Goal: Transaction & Acquisition: Purchase product/service

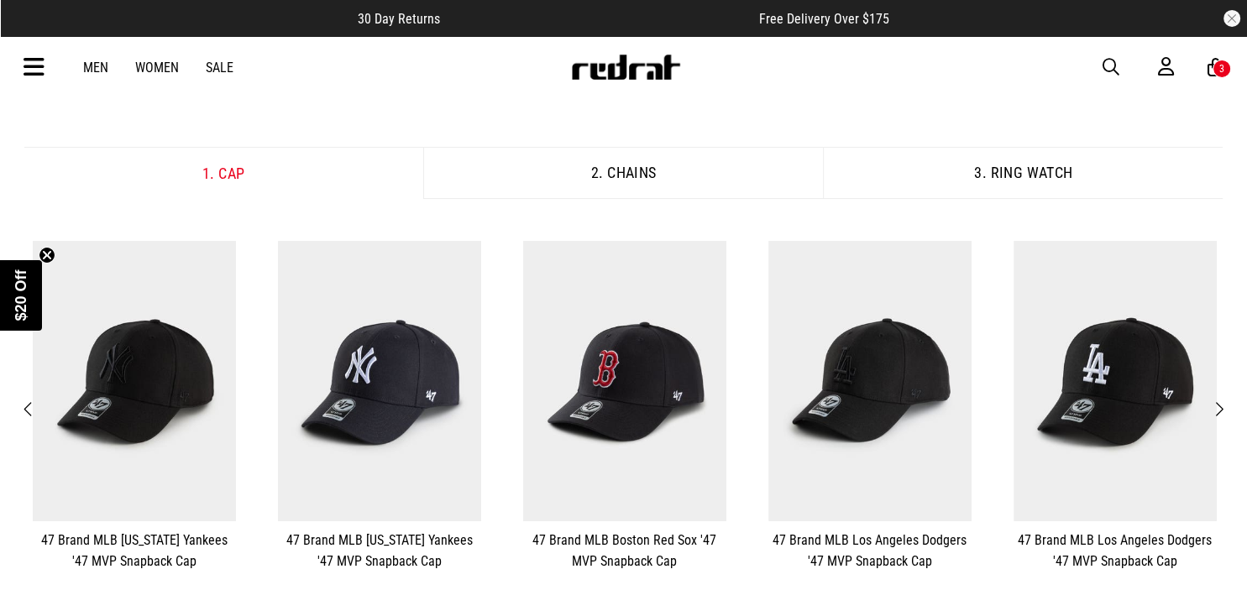
click at [1226, 408] on button "Next" at bounding box center [1218, 410] width 21 height 22
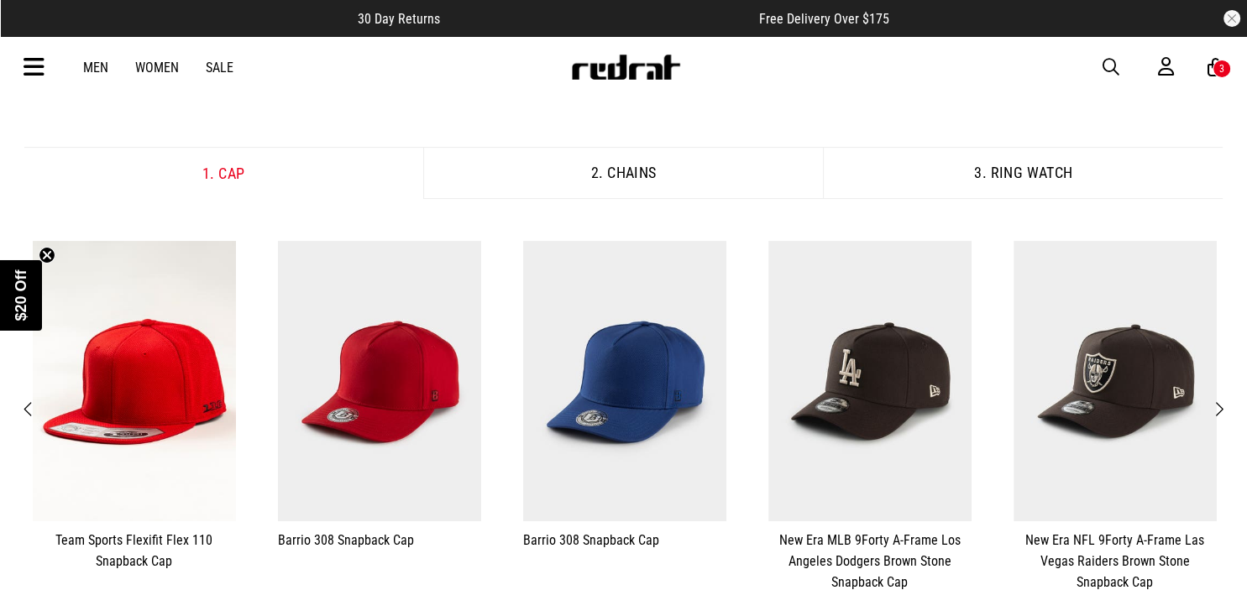
click at [1226, 408] on button "Next" at bounding box center [1218, 410] width 21 height 22
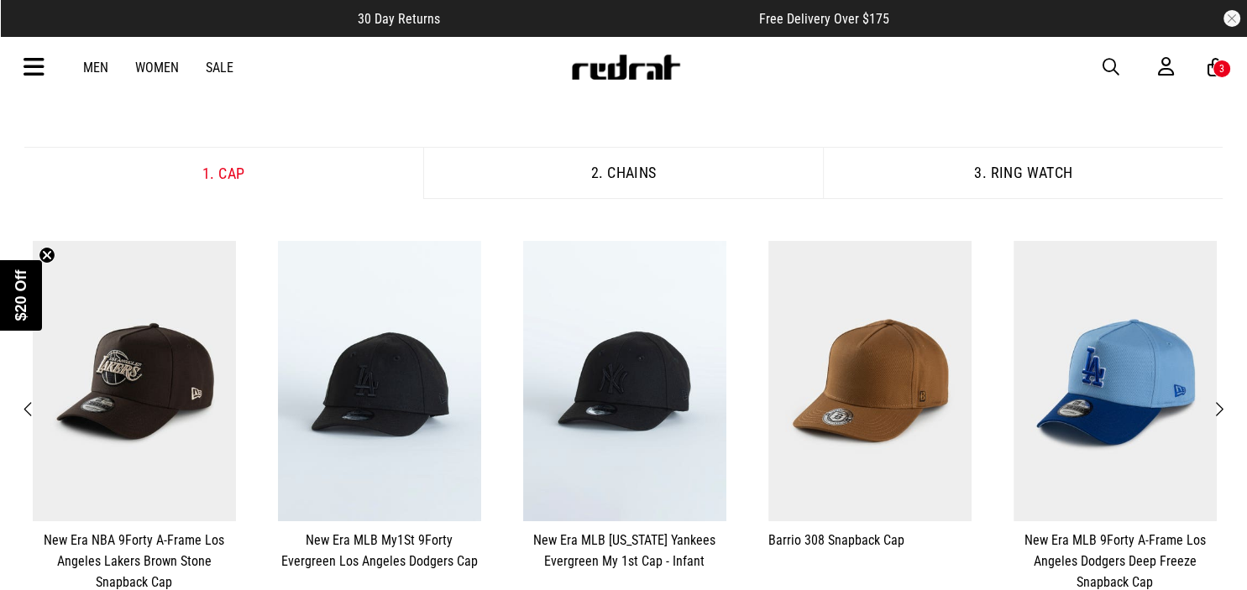
click at [1221, 400] on span "Next" at bounding box center [1219, 410] width 11 height 20
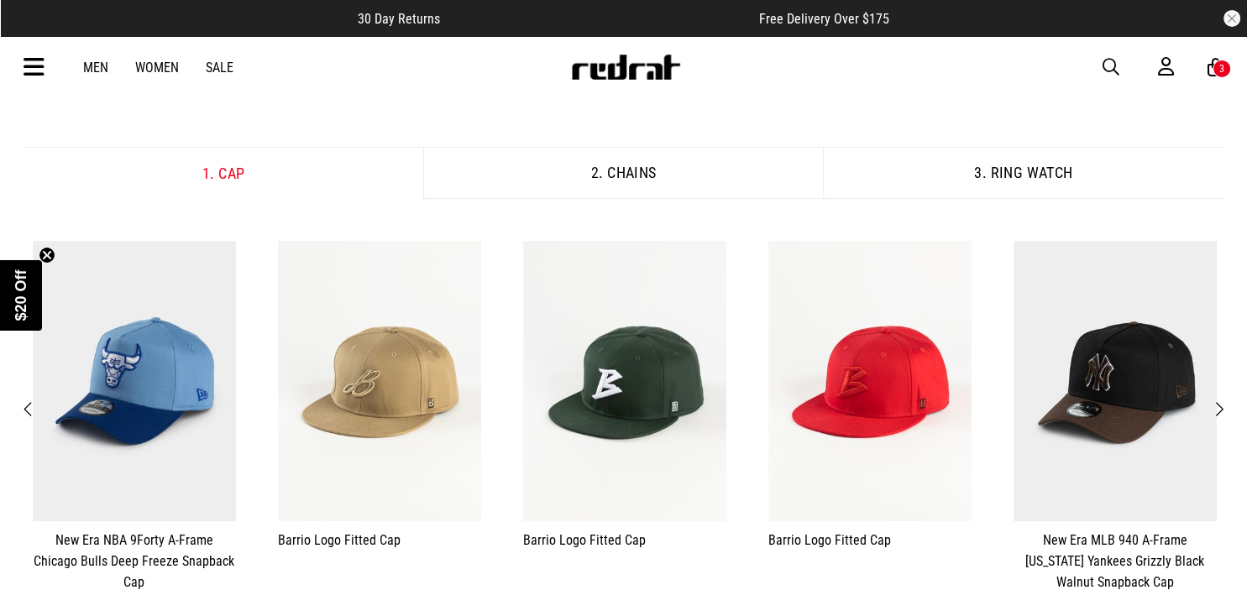
click at [1221, 400] on span "Next" at bounding box center [1219, 410] width 11 height 20
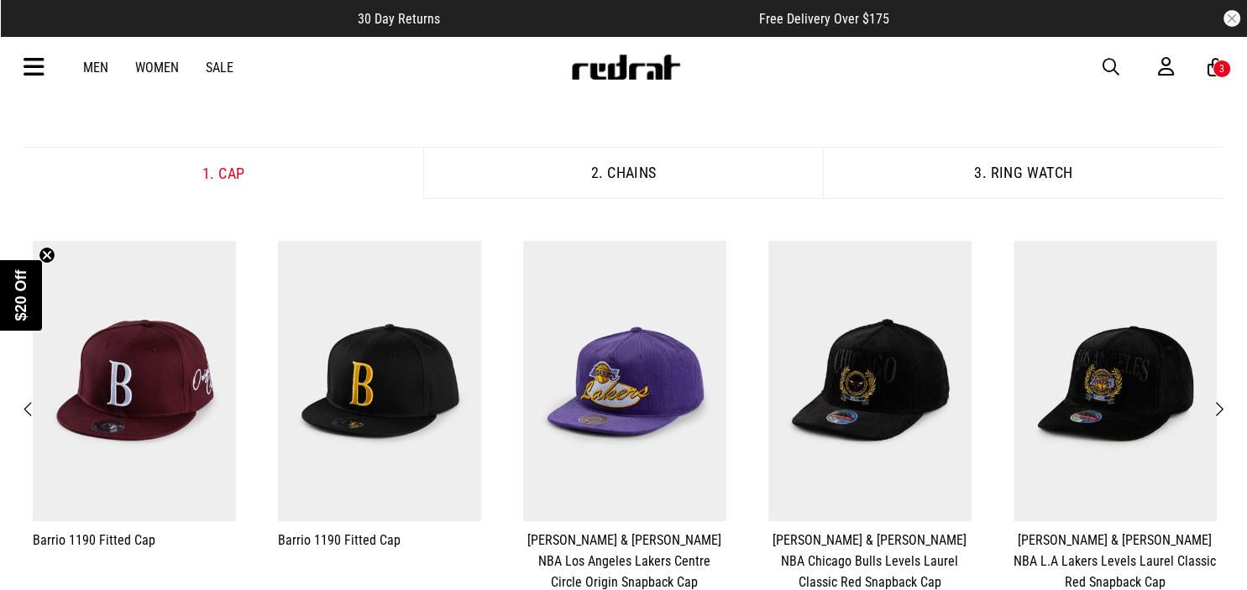
click at [1221, 400] on span "Next" at bounding box center [1219, 410] width 11 height 20
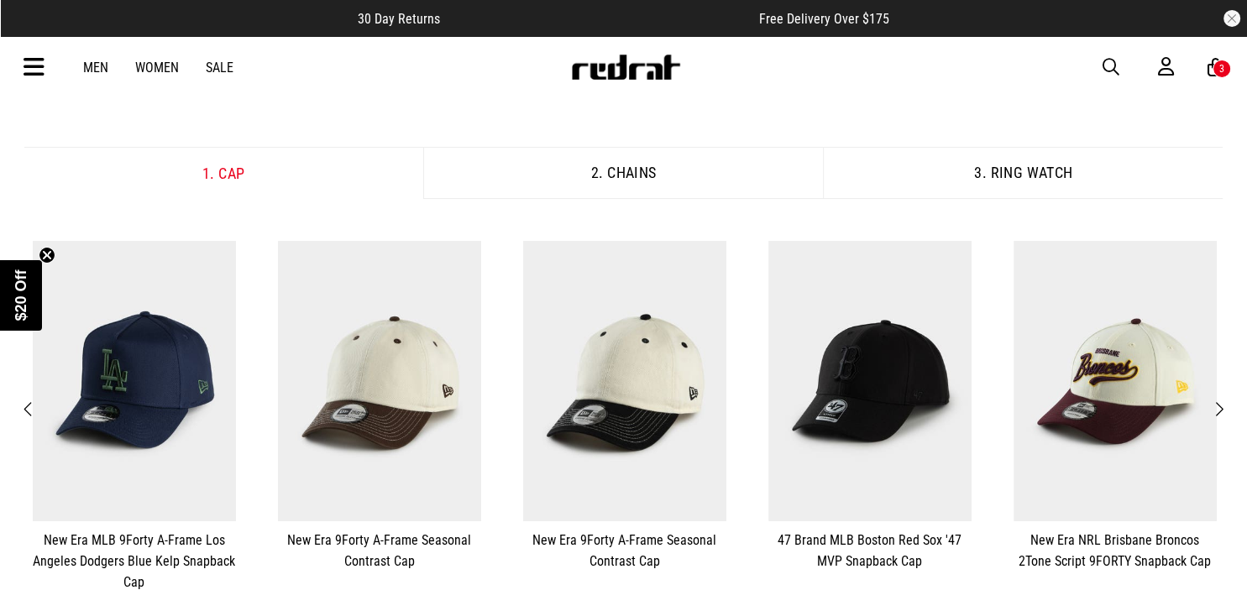
click at [1221, 400] on span "Next" at bounding box center [1219, 410] width 11 height 20
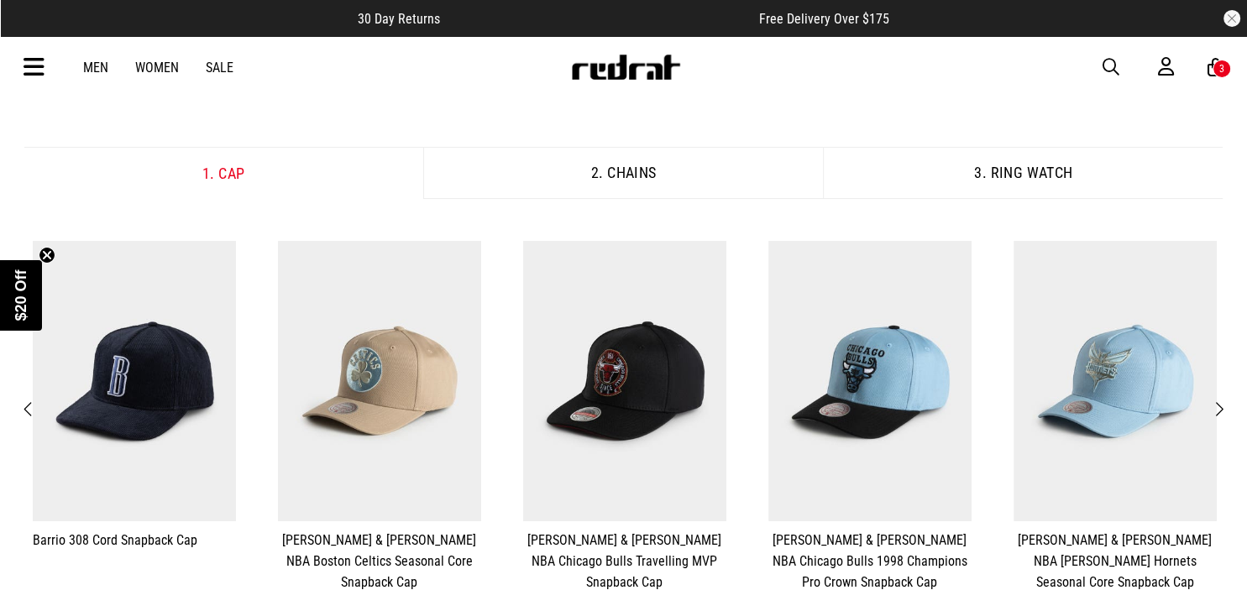
click at [1221, 400] on span "Next" at bounding box center [1219, 410] width 11 height 20
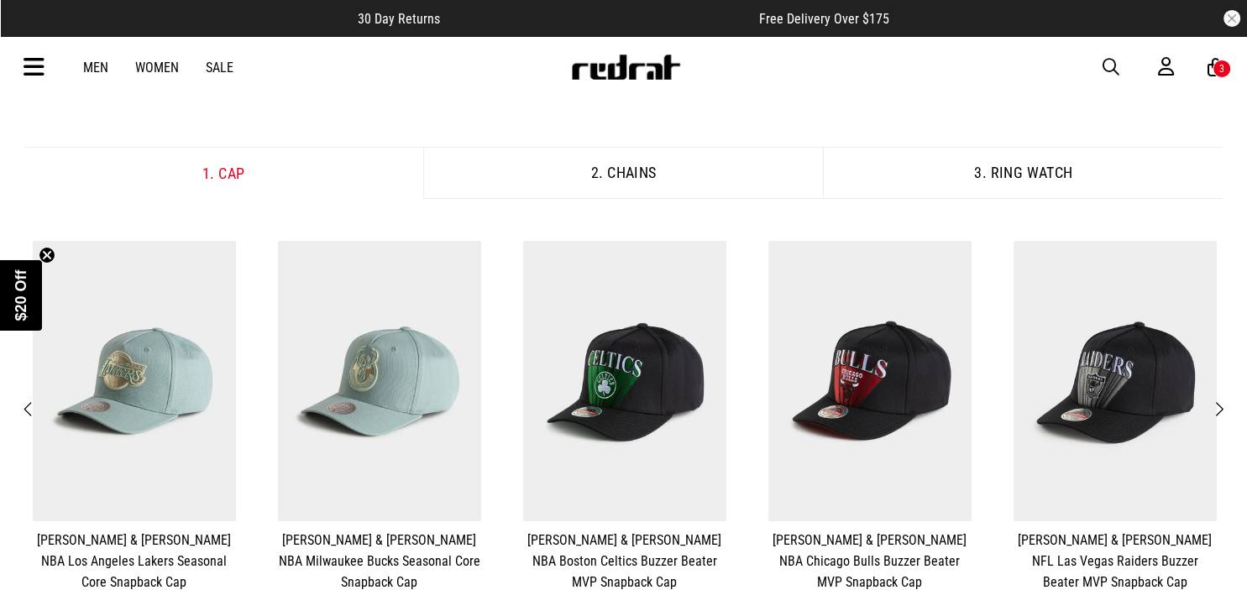
click at [1221, 400] on span "Next" at bounding box center [1219, 410] width 11 height 20
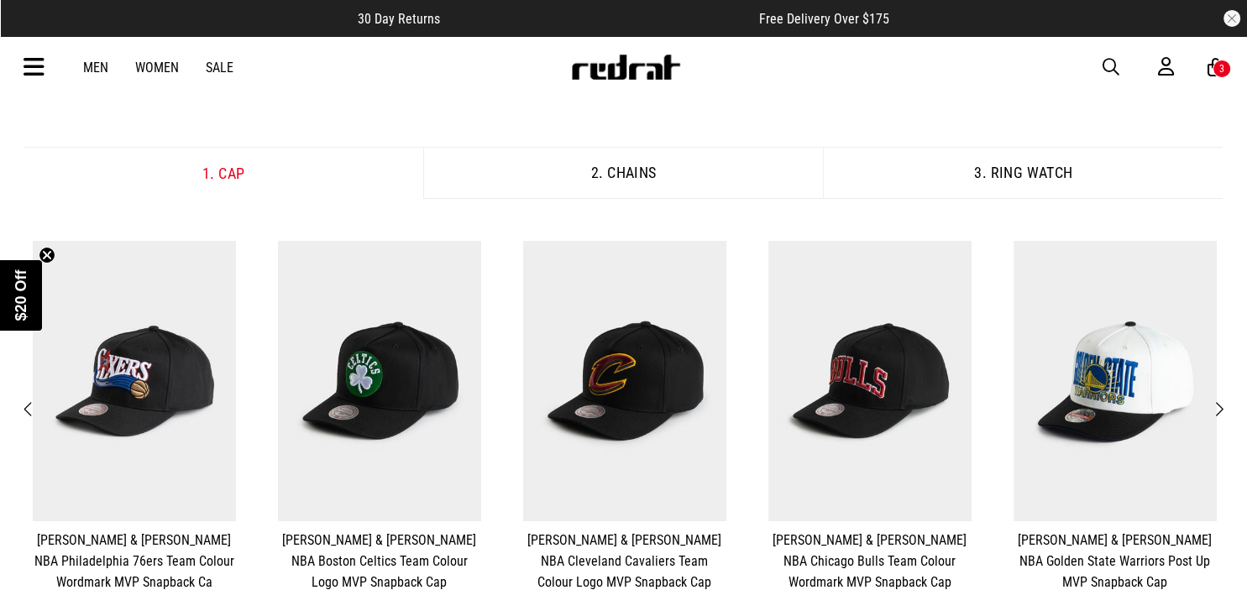
click at [1221, 400] on span "Next" at bounding box center [1219, 410] width 11 height 20
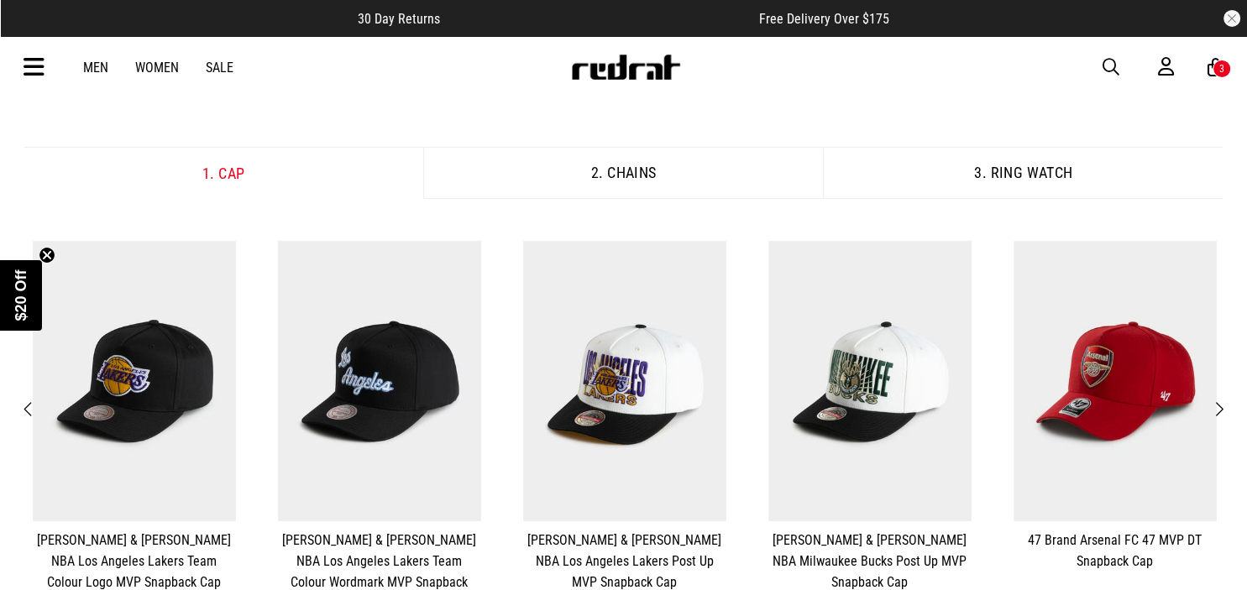
click at [1221, 400] on span "Next" at bounding box center [1219, 410] width 11 height 20
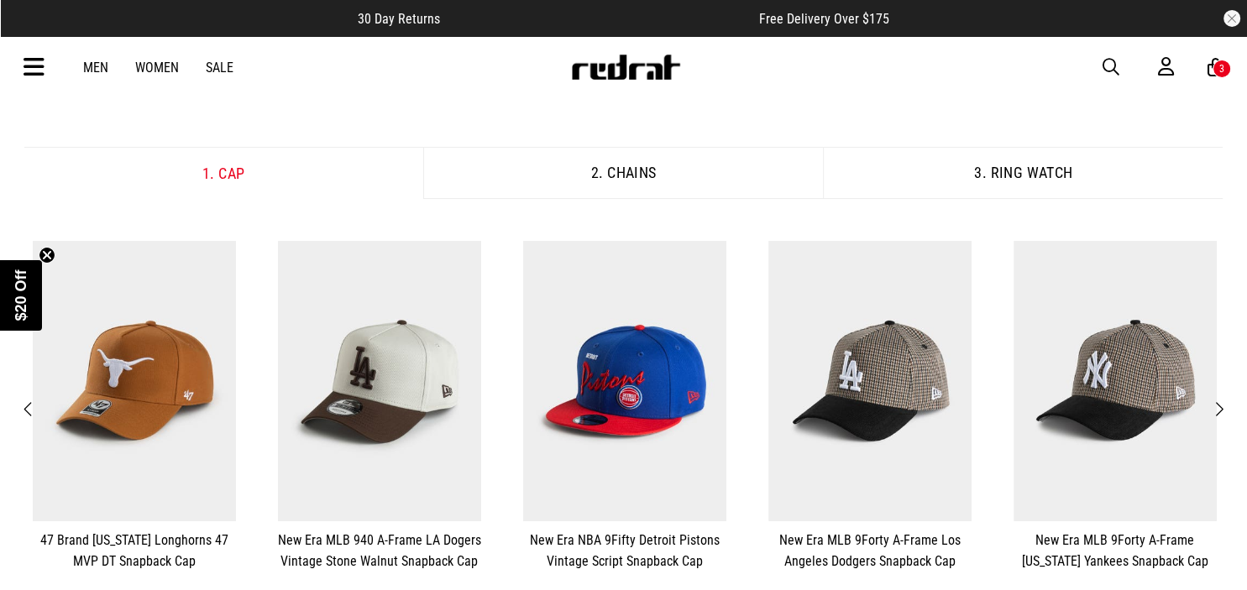
click at [1221, 400] on span "Next" at bounding box center [1219, 410] width 11 height 20
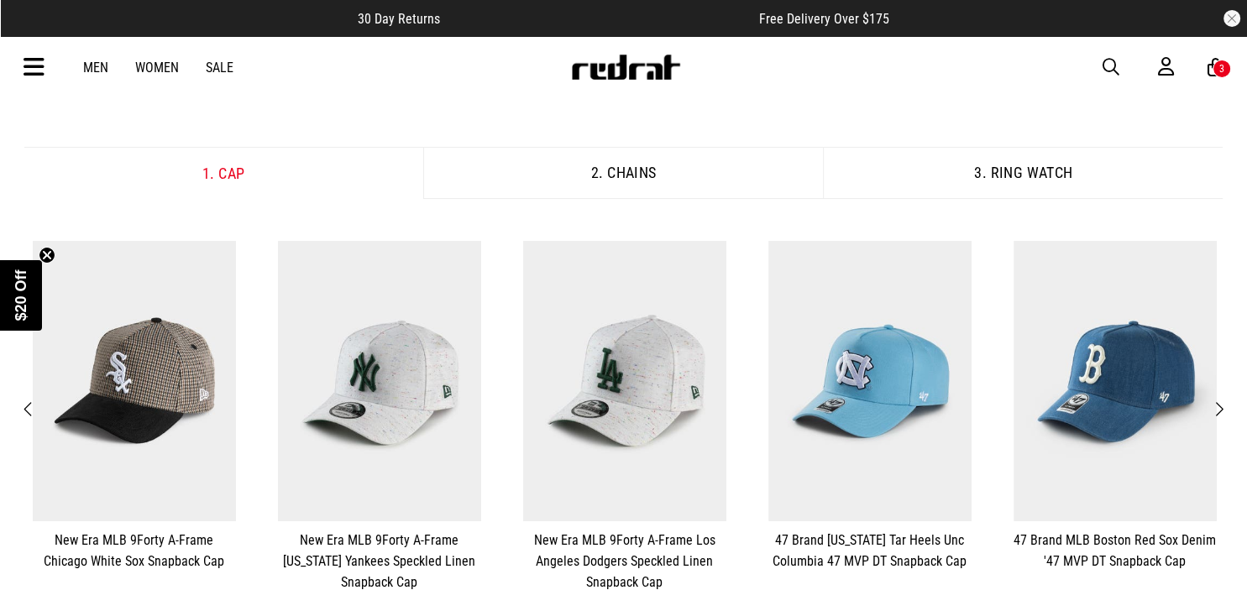
click at [1221, 400] on span "Next" at bounding box center [1219, 410] width 11 height 20
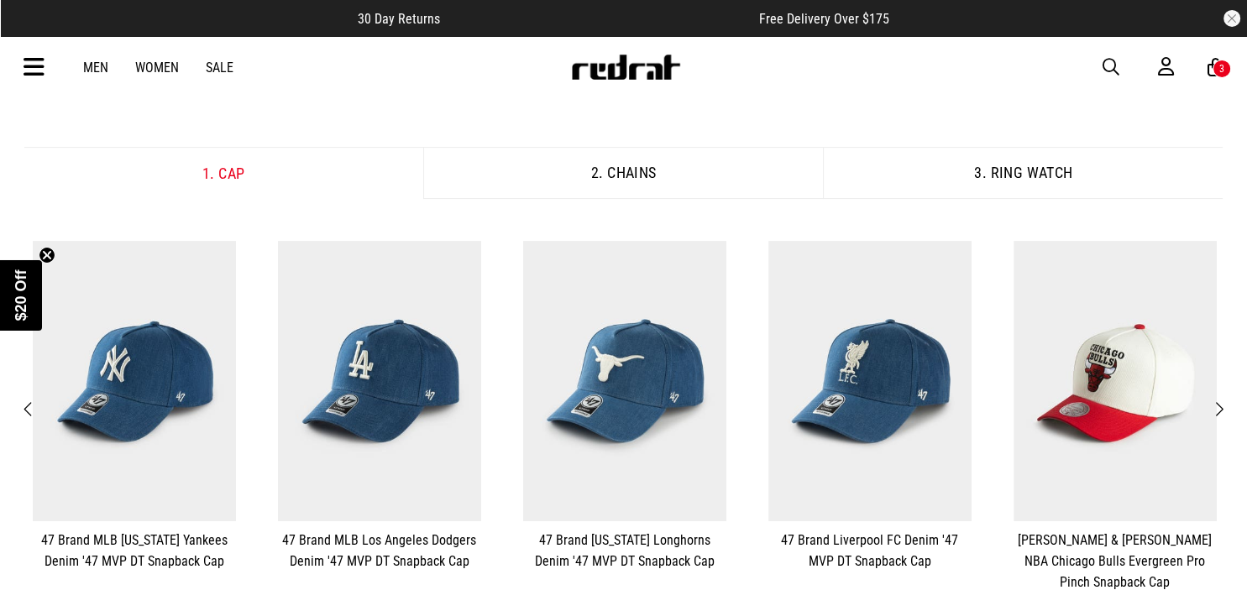
click at [1221, 400] on span "Next" at bounding box center [1219, 410] width 11 height 20
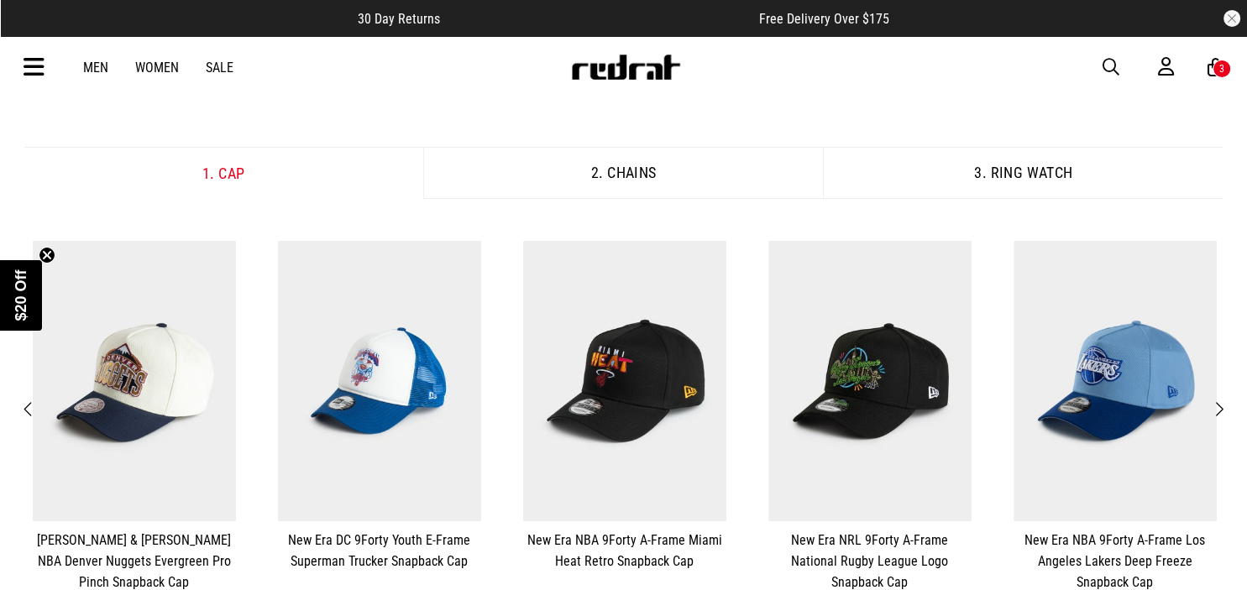
click at [1221, 400] on span "Next" at bounding box center [1219, 410] width 11 height 20
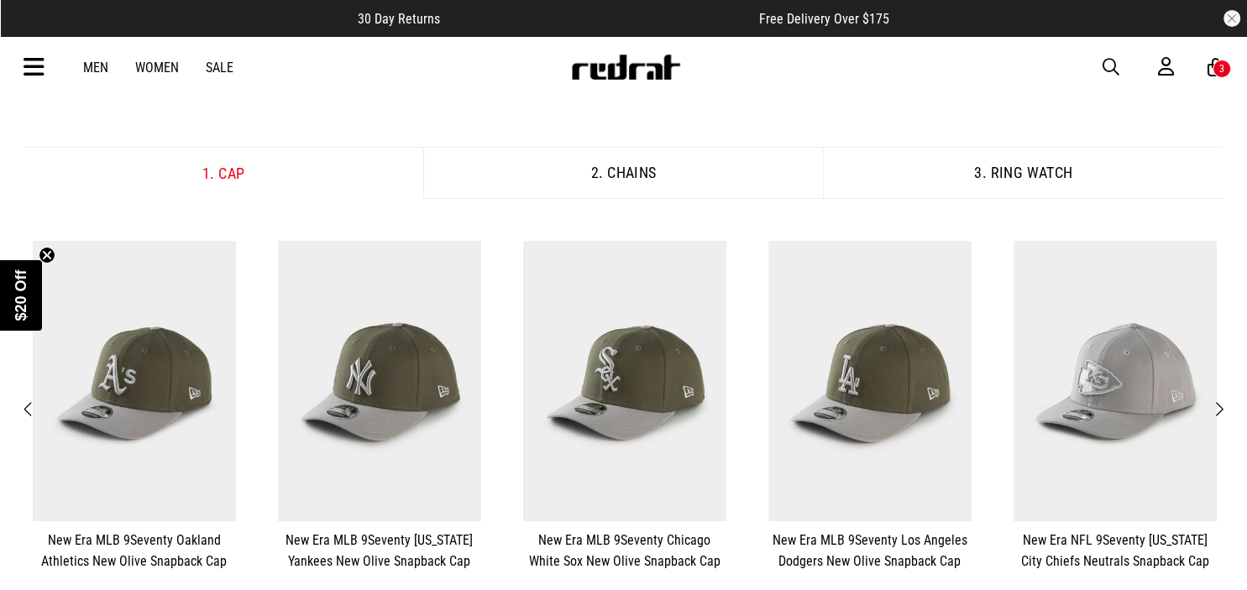
click at [1221, 400] on span "Next" at bounding box center [1219, 410] width 11 height 20
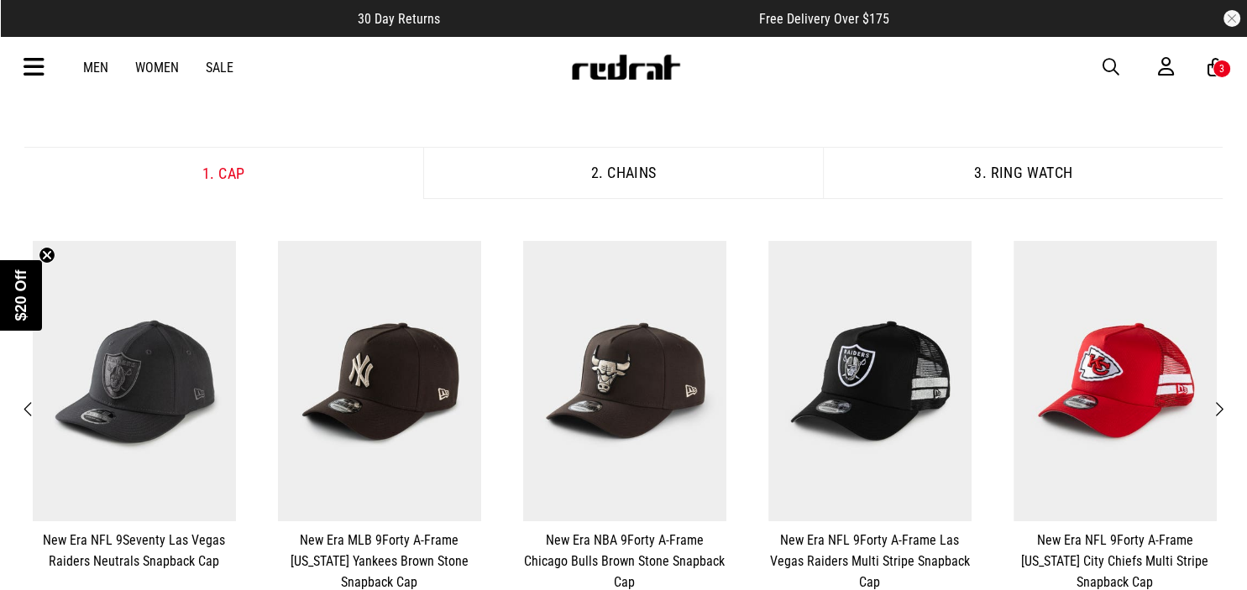
click at [1221, 400] on span "Next" at bounding box center [1219, 410] width 11 height 20
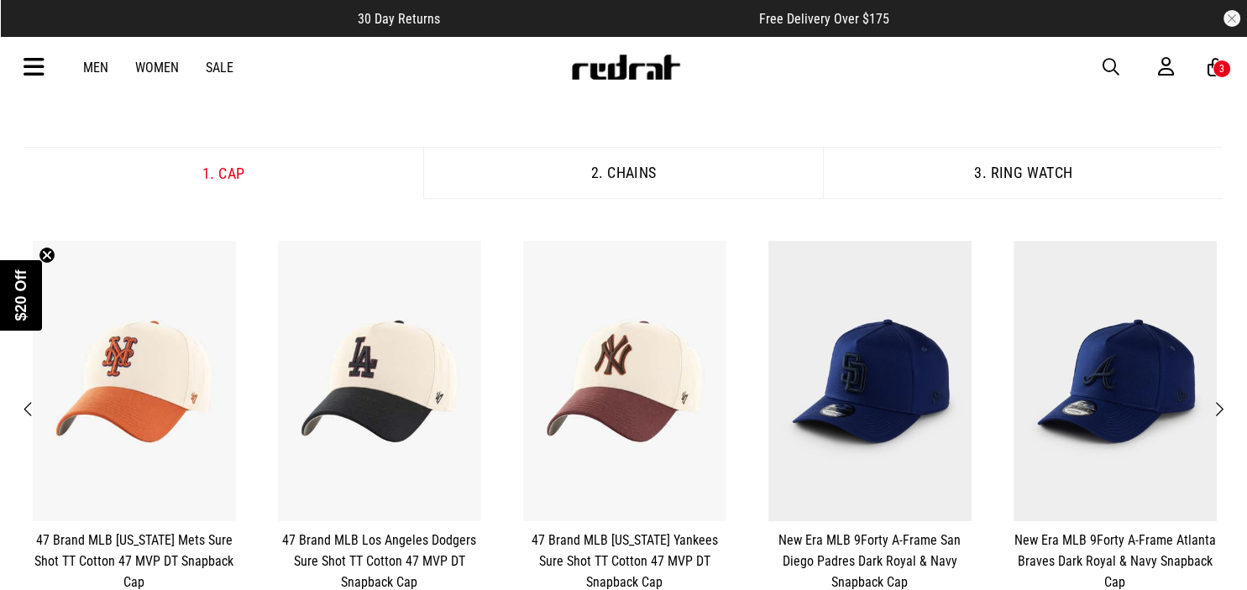
click at [1221, 400] on span "Next" at bounding box center [1219, 410] width 11 height 20
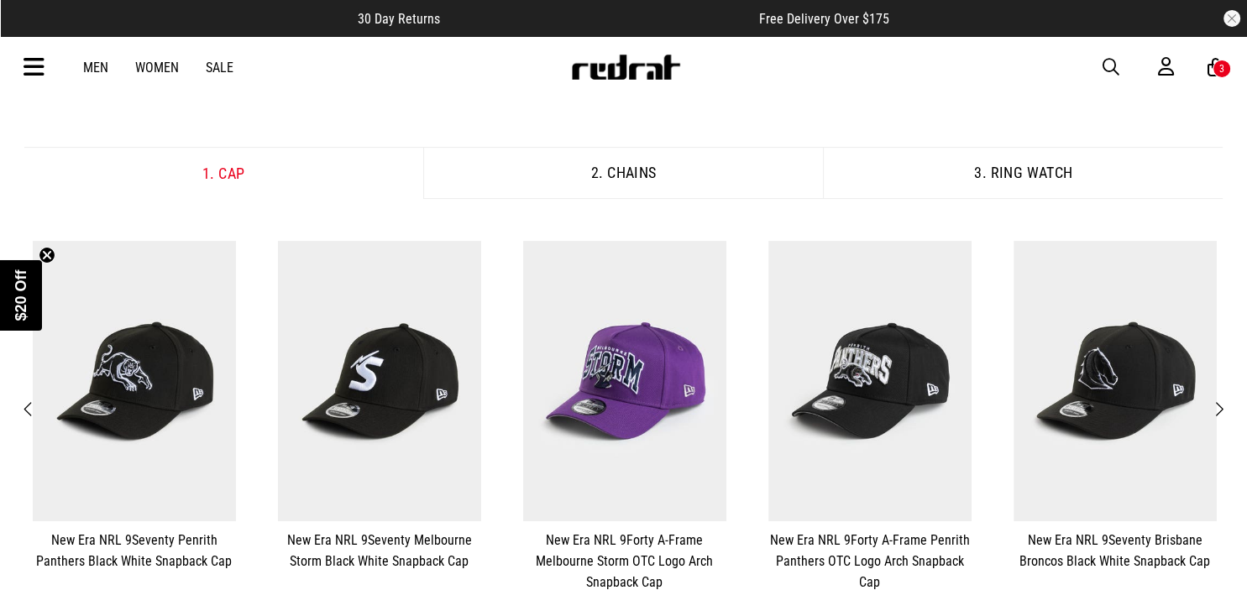
click at [1221, 400] on span "Next" at bounding box center [1219, 410] width 11 height 20
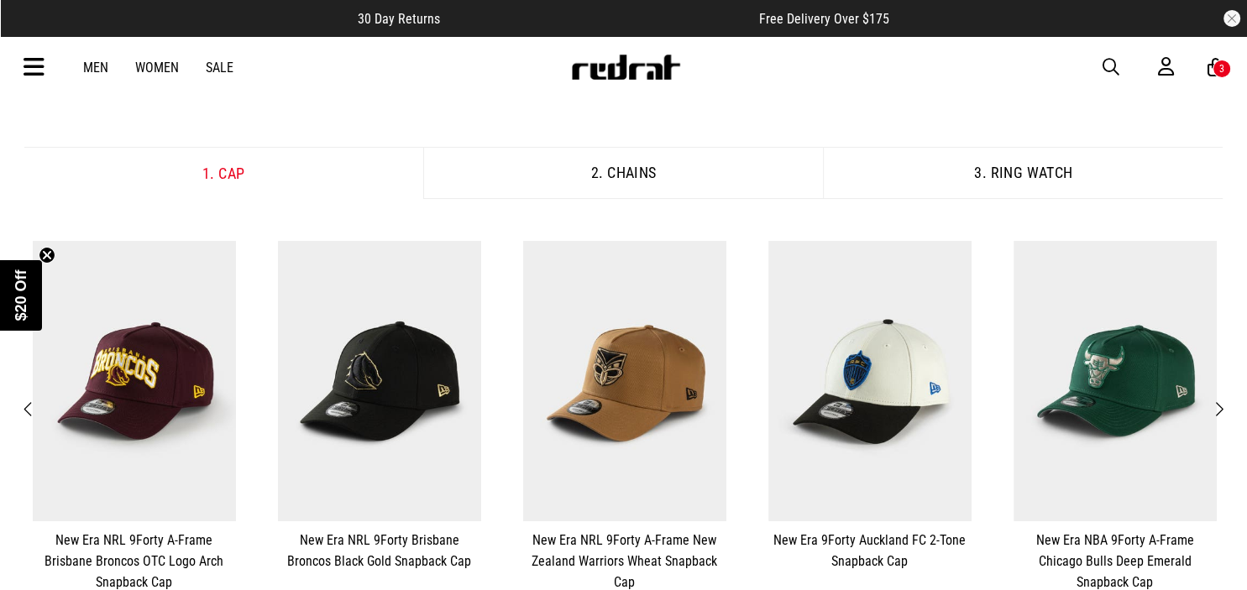
click at [1221, 400] on span "Next" at bounding box center [1219, 410] width 11 height 20
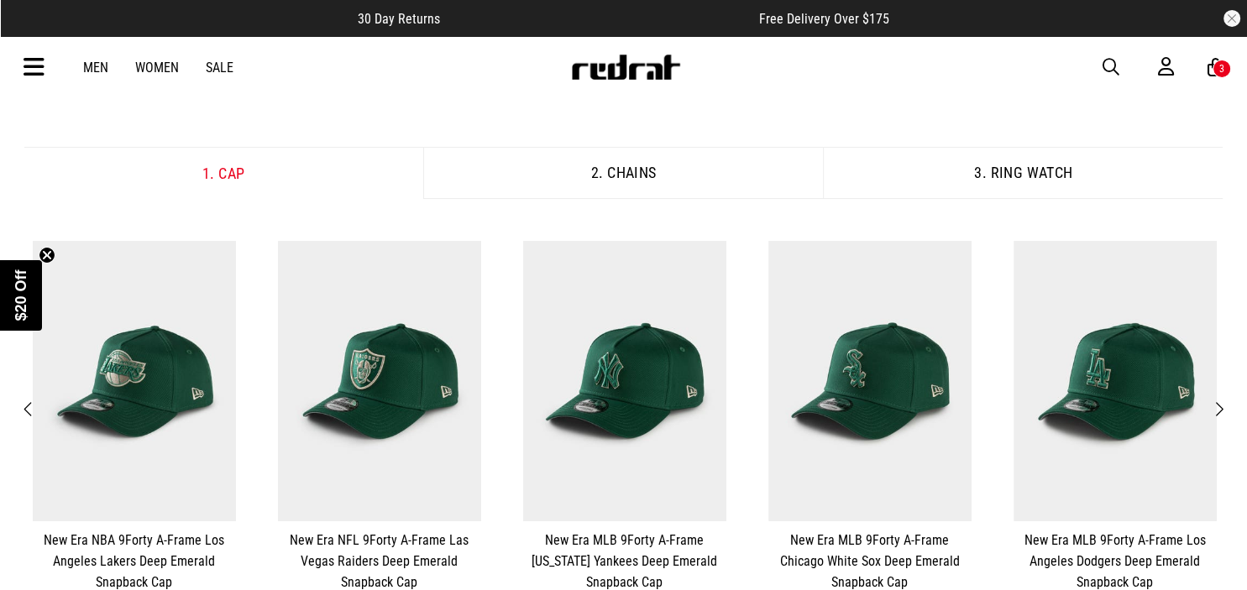
click at [1221, 400] on span "Next" at bounding box center [1219, 410] width 11 height 20
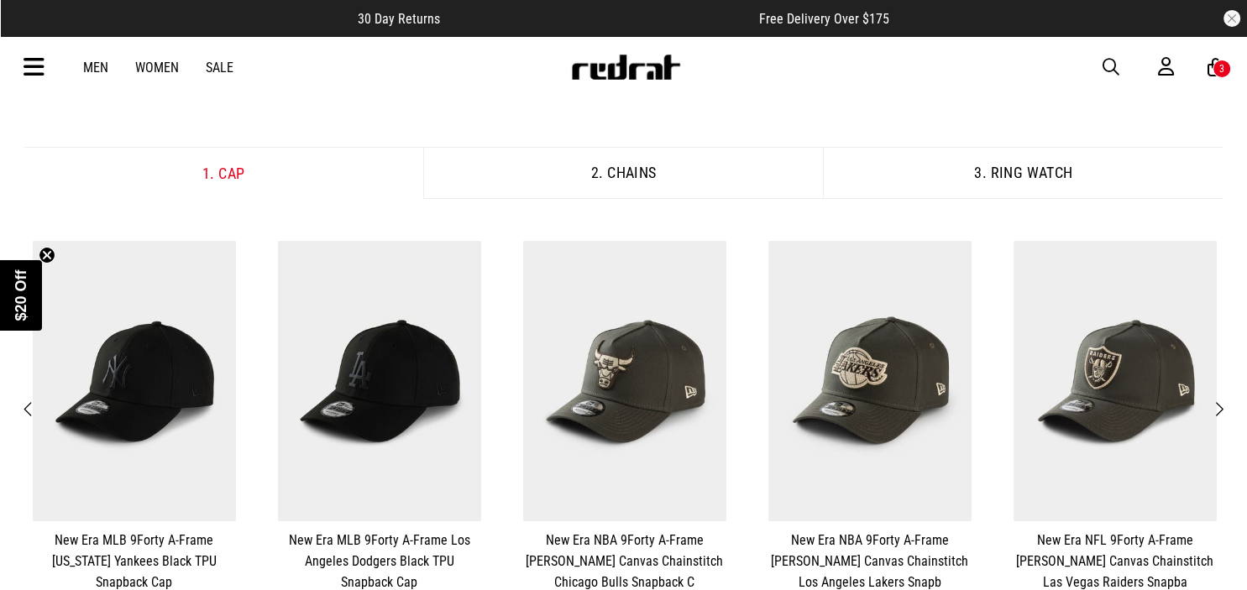
click at [1224, 407] on span "Next" at bounding box center [1219, 410] width 11 height 20
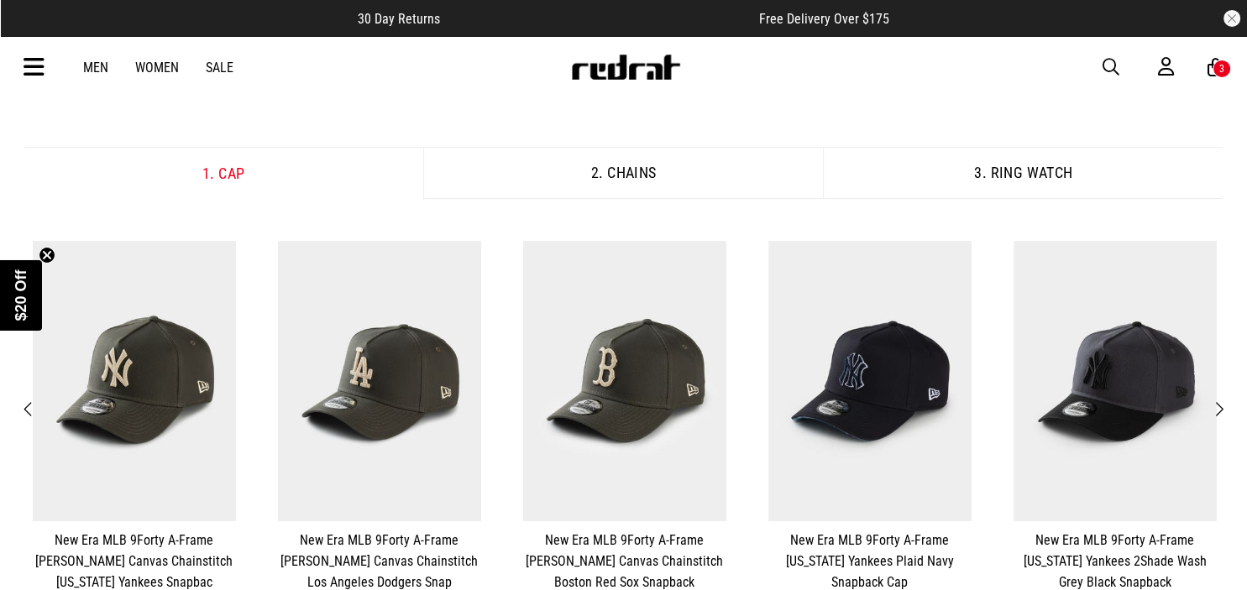
click at [1224, 407] on span "Next" at bounding box center [1219, 410] width 11 height 20
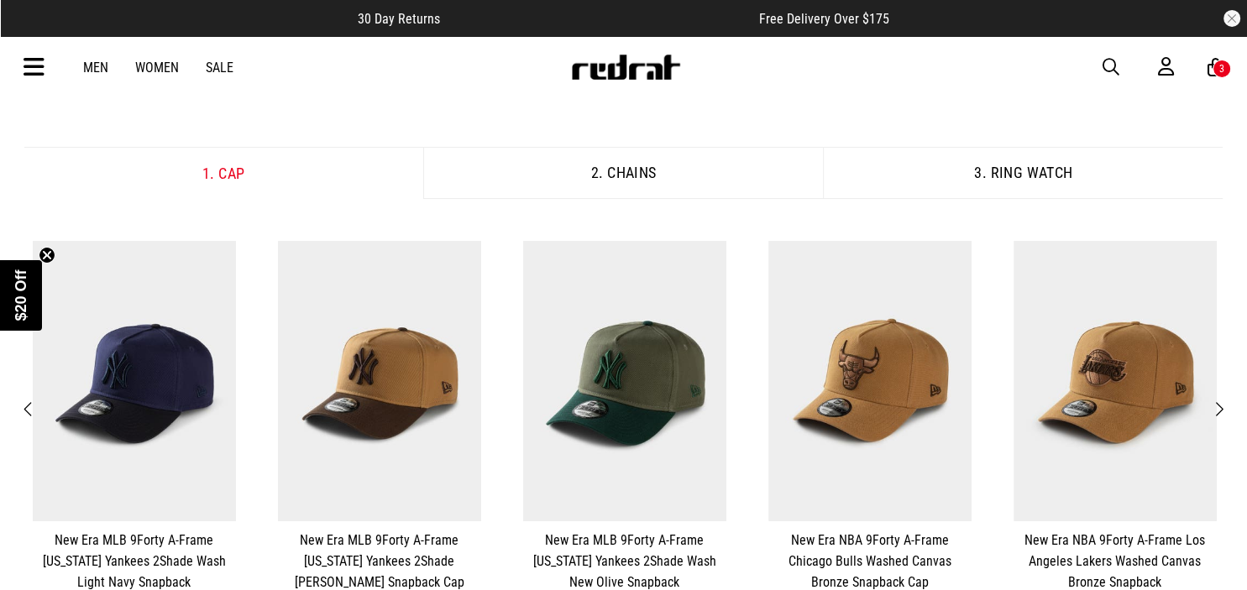
click at [1224, 407] on span "Next" at bounding box center [1219, 410] width 11 height 20
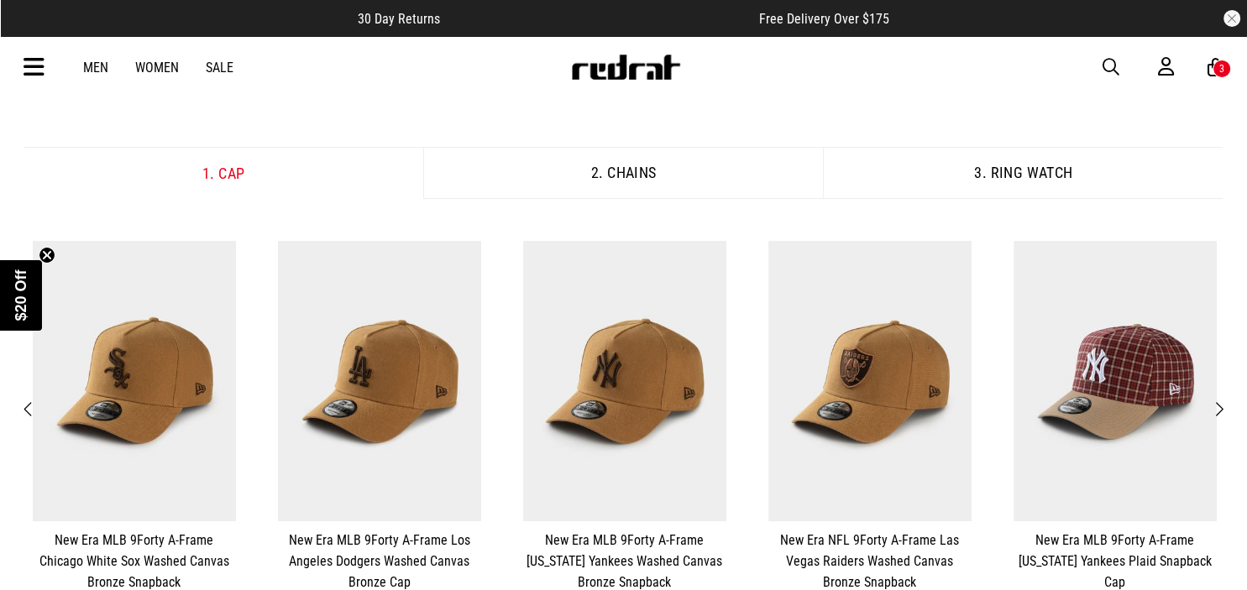
click at [1224, 407] on span "Next" at bounding box center [1219, 410] width 11 height 20
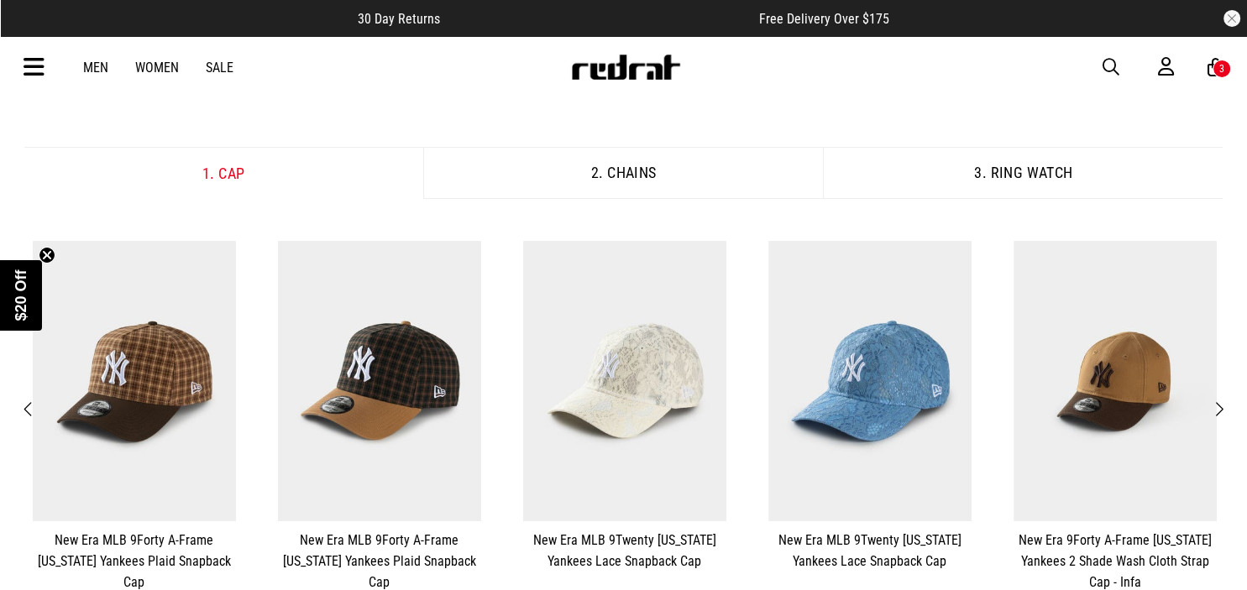
click at [1224, 407] on span "Next" at bounding box center [1219, 410] width 11 height 20
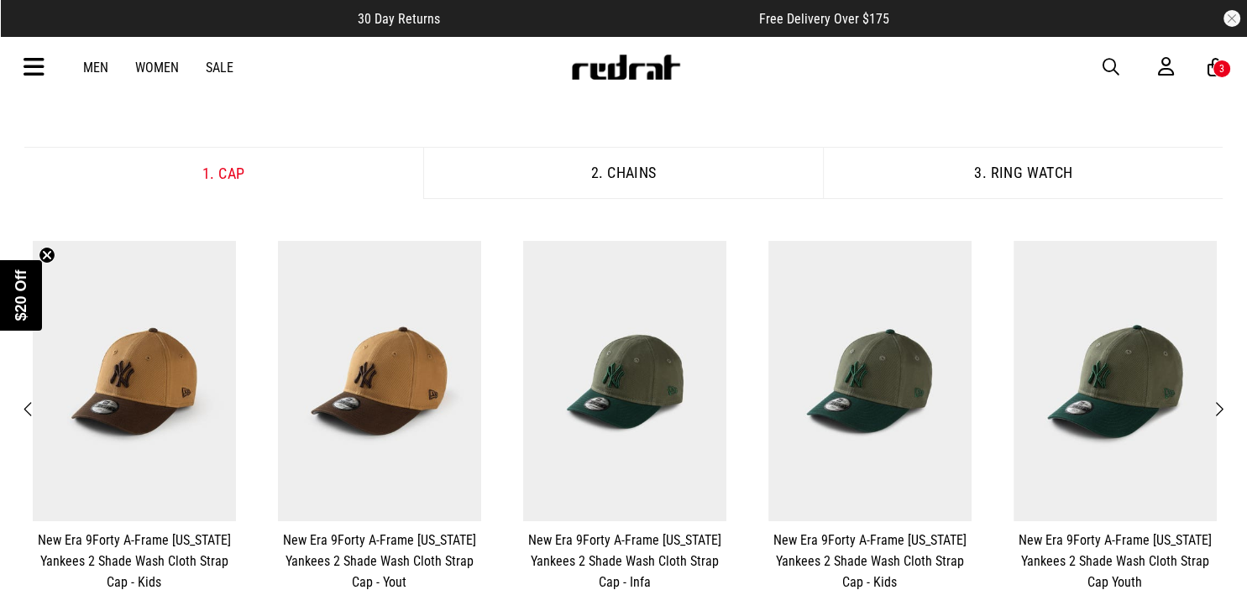
click at [1224, 407] on span "Next" at bounding box center [1219, 410] width 11 height 20
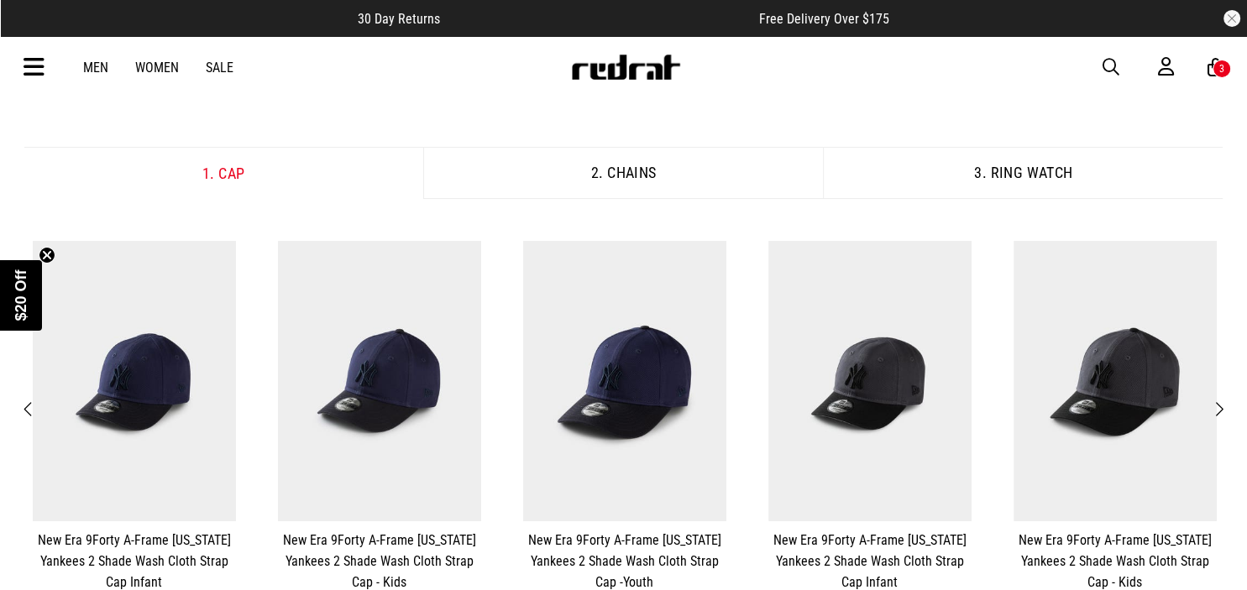
click at [1224, 407] on span "Next" at bounding box center [1219, 410] width 11 height 20
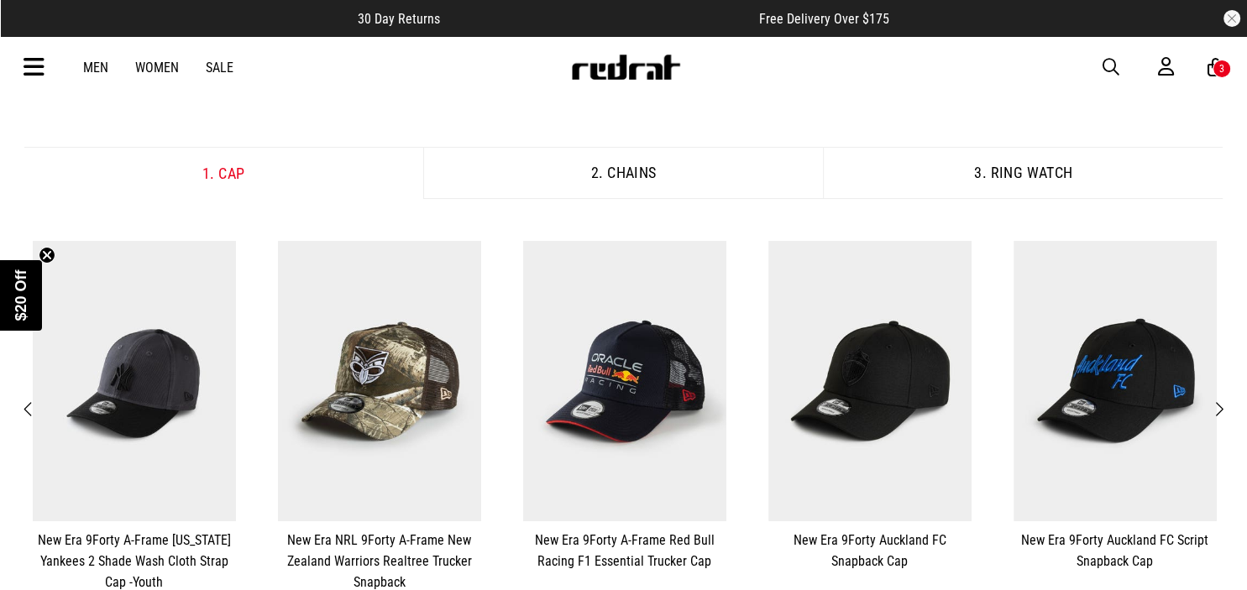
click at [1219, 400] on span "Next" at bounding box center [1219, 410] width 11 height 20
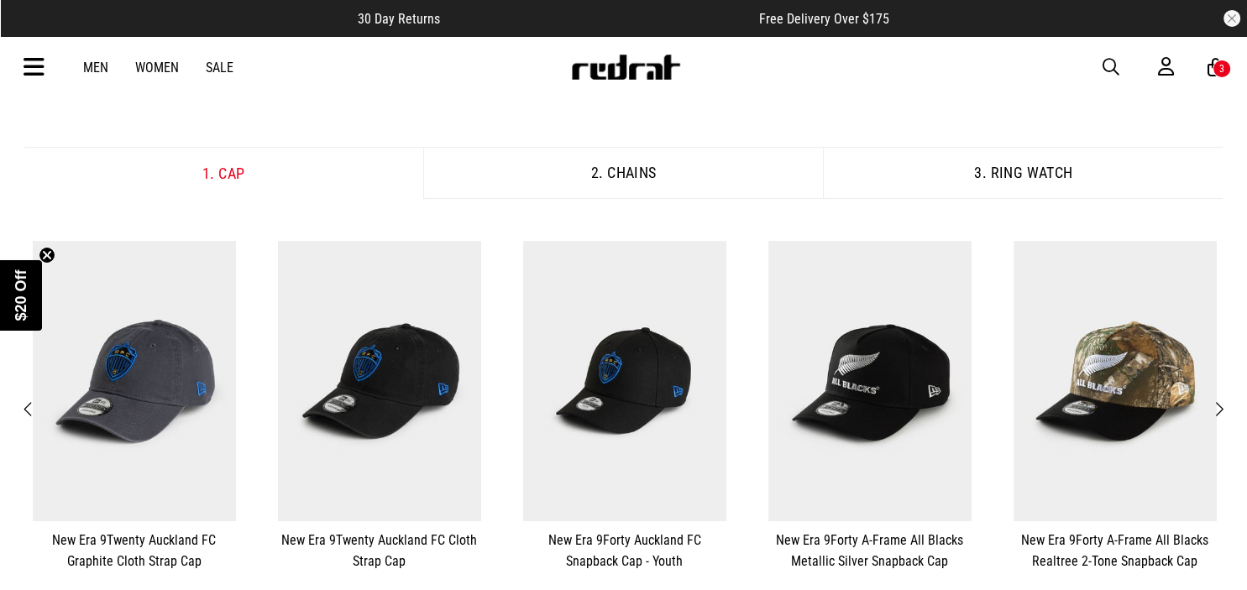
click at [1219, 400] on span "Next" at bounding box center [1219, 410] width 11 height 20
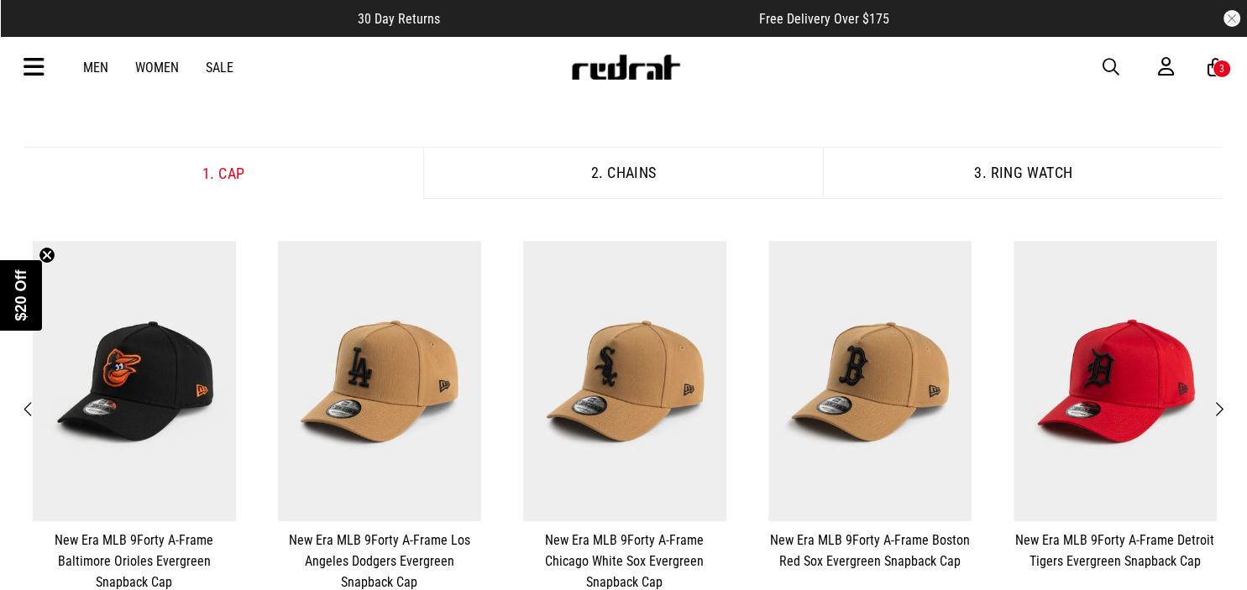
click at [1219, 400] on span "Next" at bounding box center [1219, 410] width 11 height 20
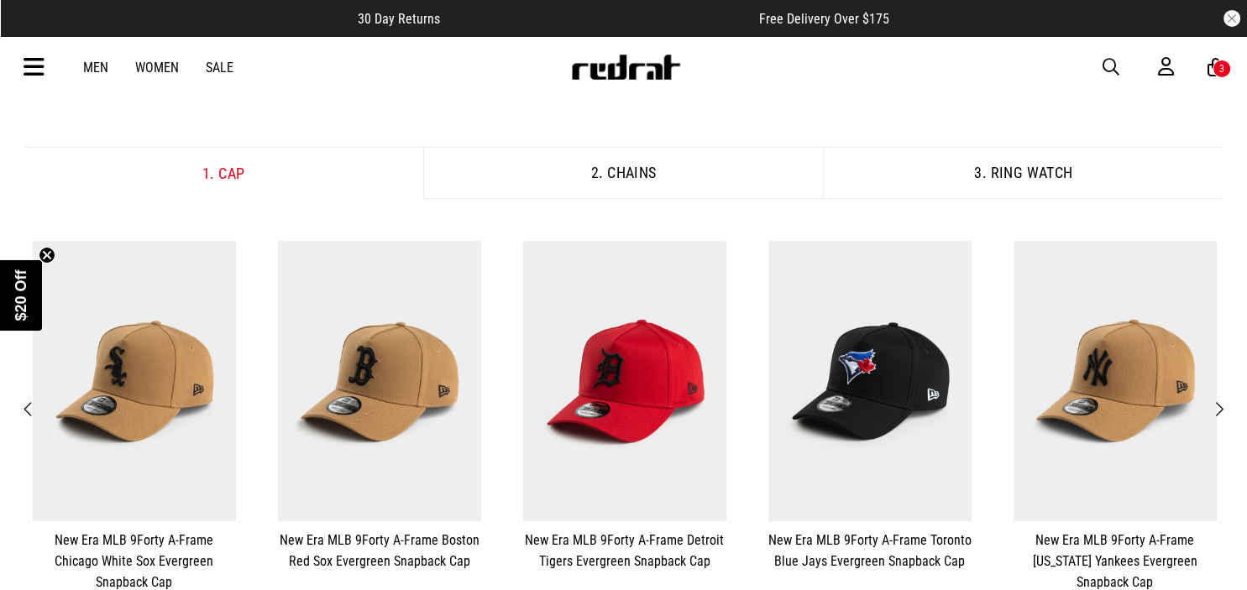
click at [25, 409] on span "Previous" at bounding box center [29, 410] width 11 height 20
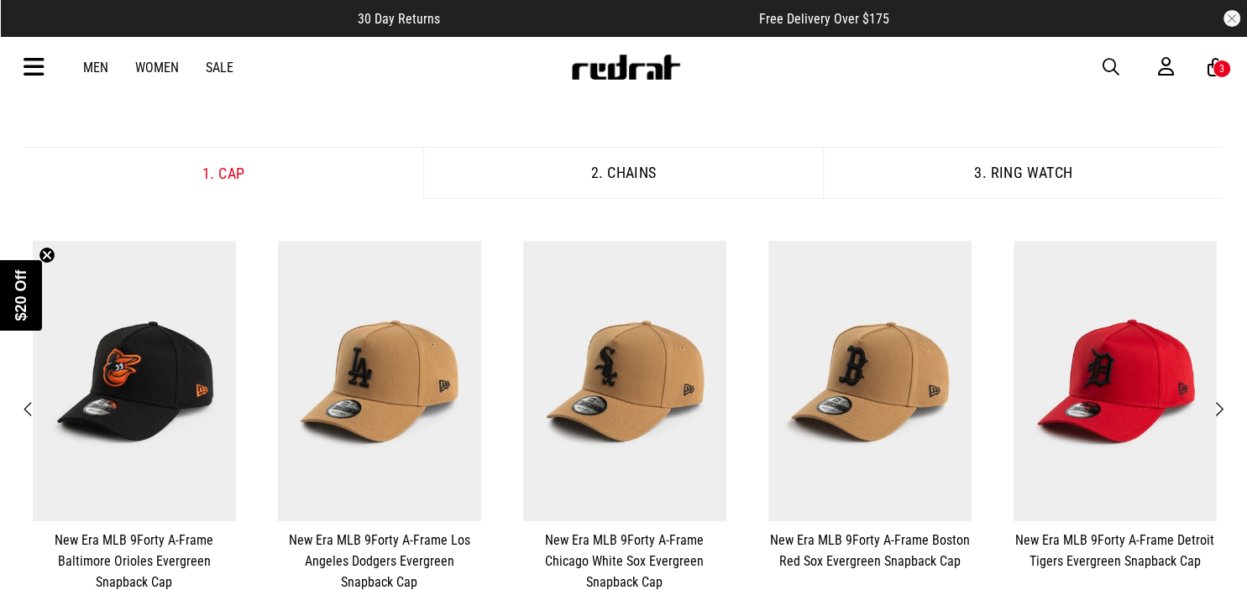
click at [25, 409] on span "Previous" at bounding box center [29, 410] width 11 height 20
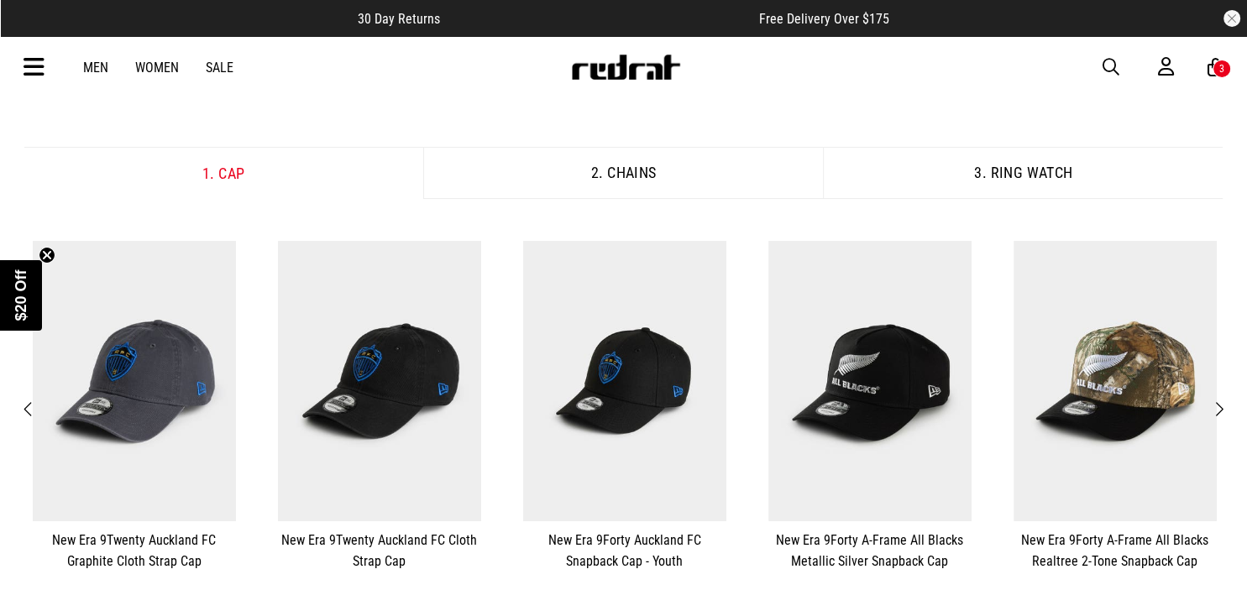
click at [24, 407] on span "Previous" at bounding box center [29, 410] width 11 height 20
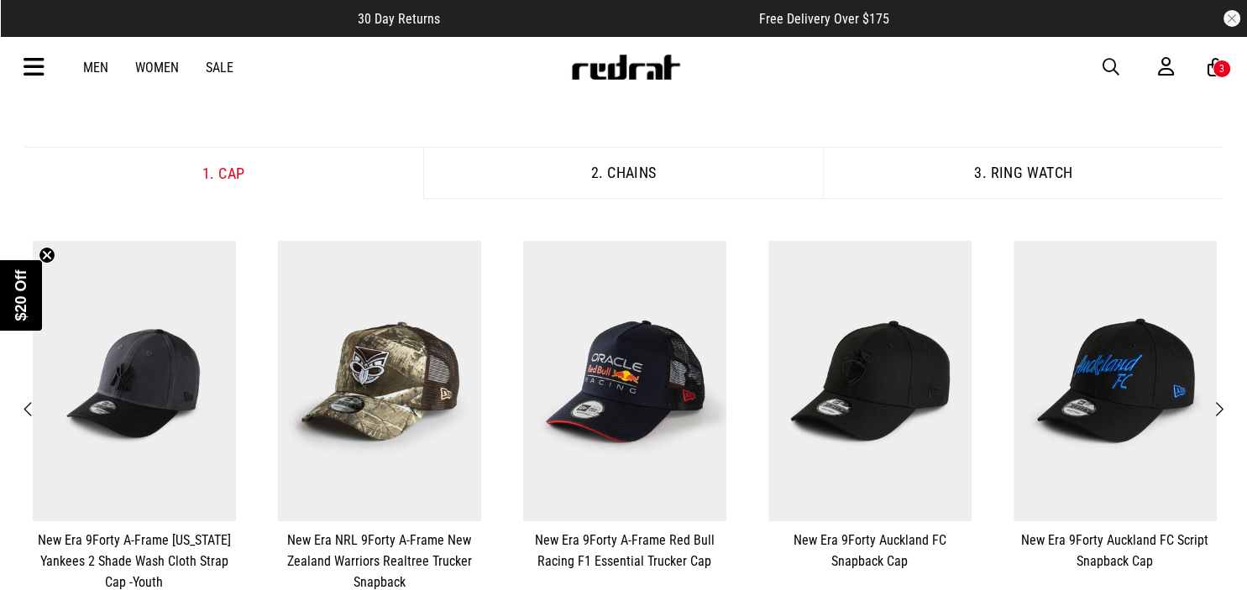
click at [24, 407] on span "Previous" at bounding box center [29, 410] width 11 height 20
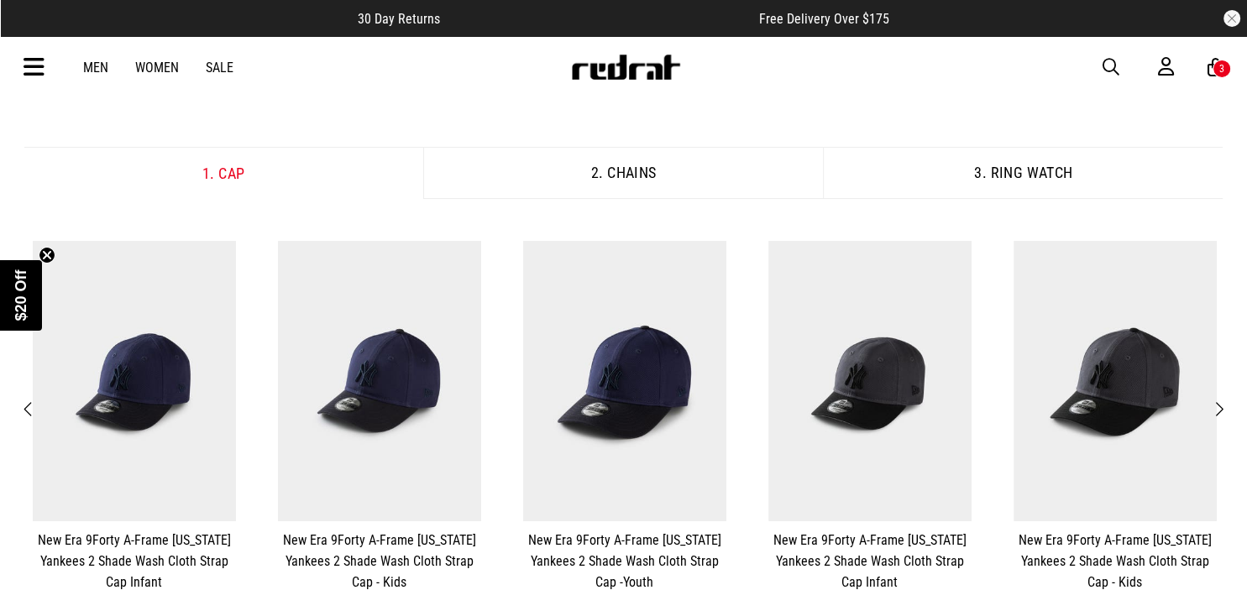
click at [24, 407] on span "Previous" at bounding box center [29, 410] width 11 height 20
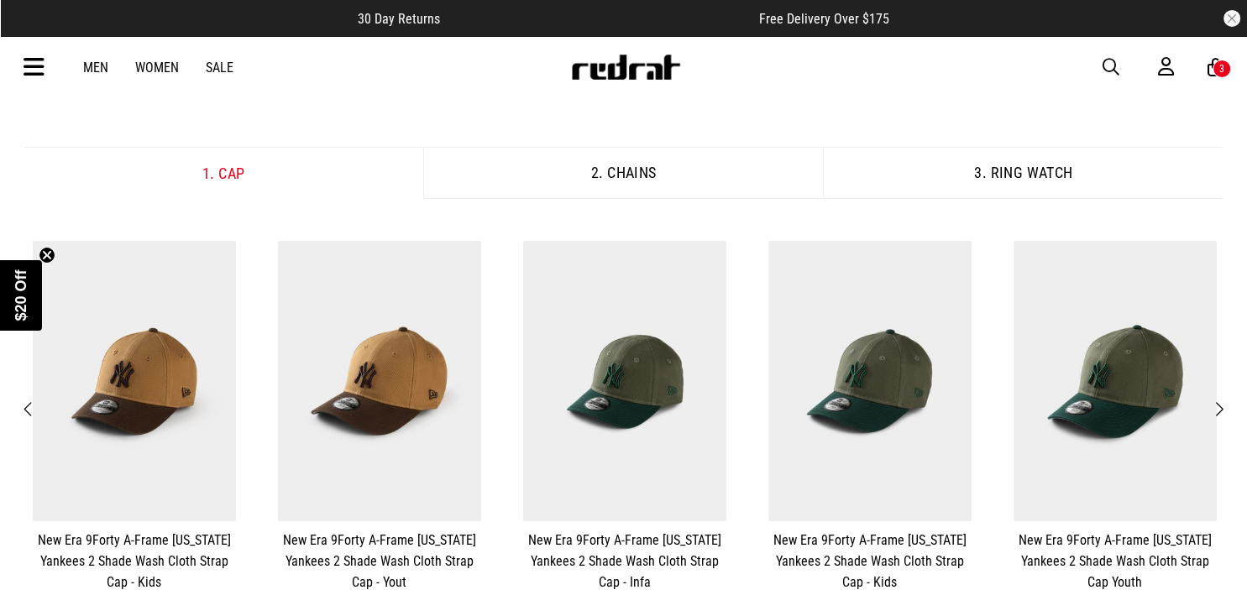
click at [24, 407] on span "Previous" at bounding box center [29, 410] width 11 height 20
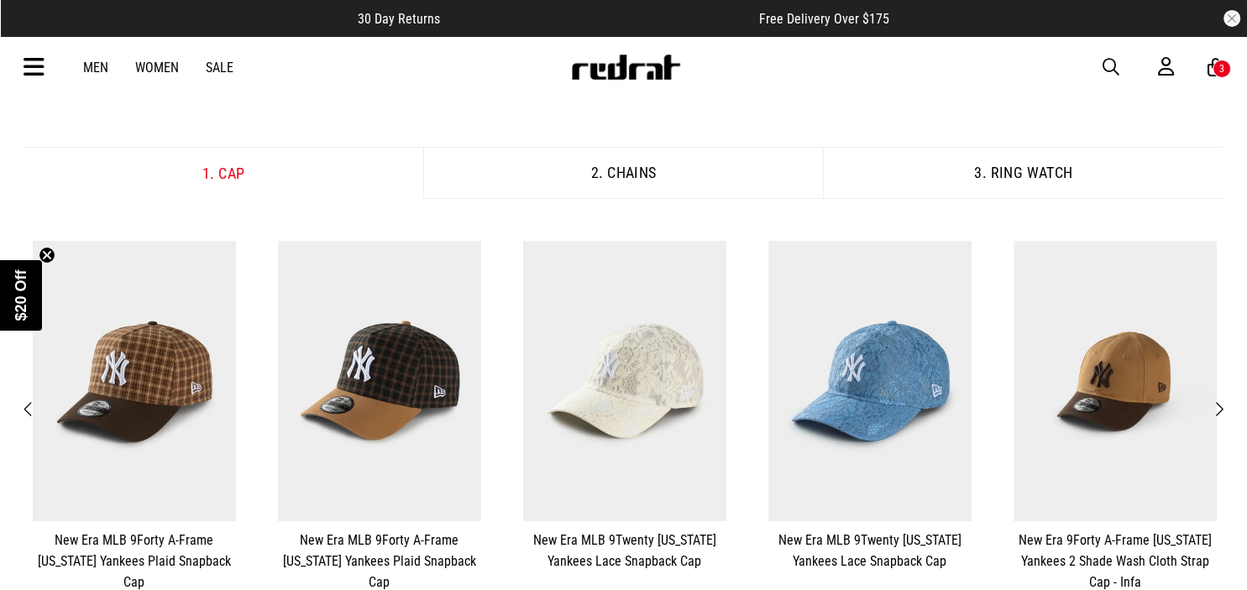
click at [24, 407] on span "Previous" at bounding box center [29, 410] width 11 height 20
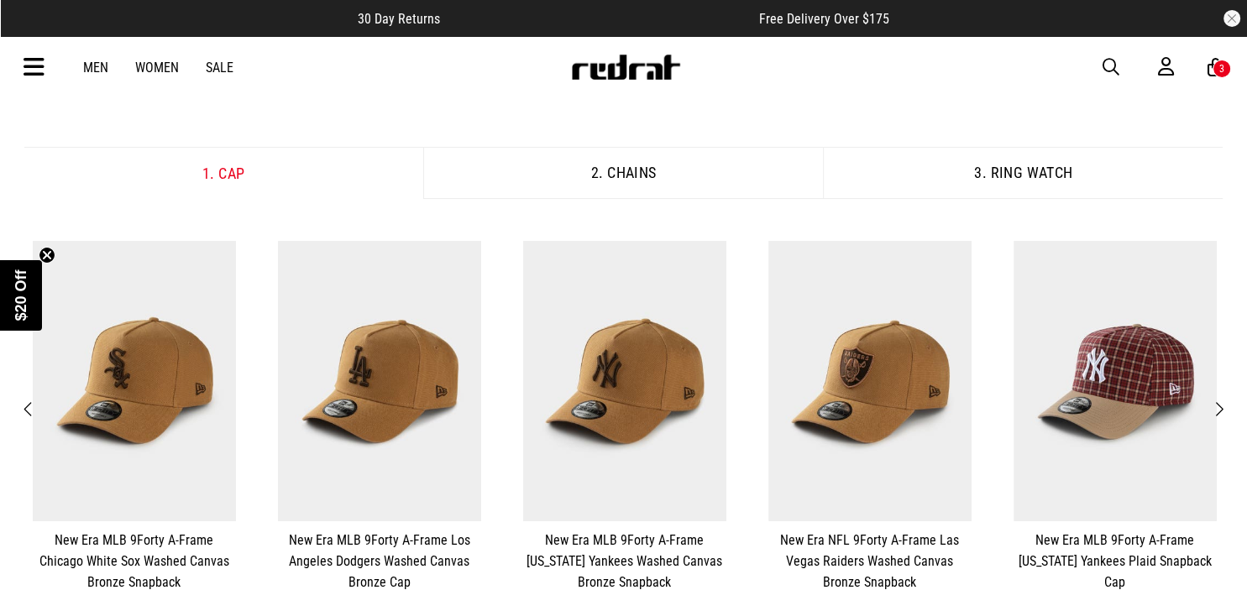
click at [24, 407] on span "Previous" at bounding box center [29, 410] width 11 height 20
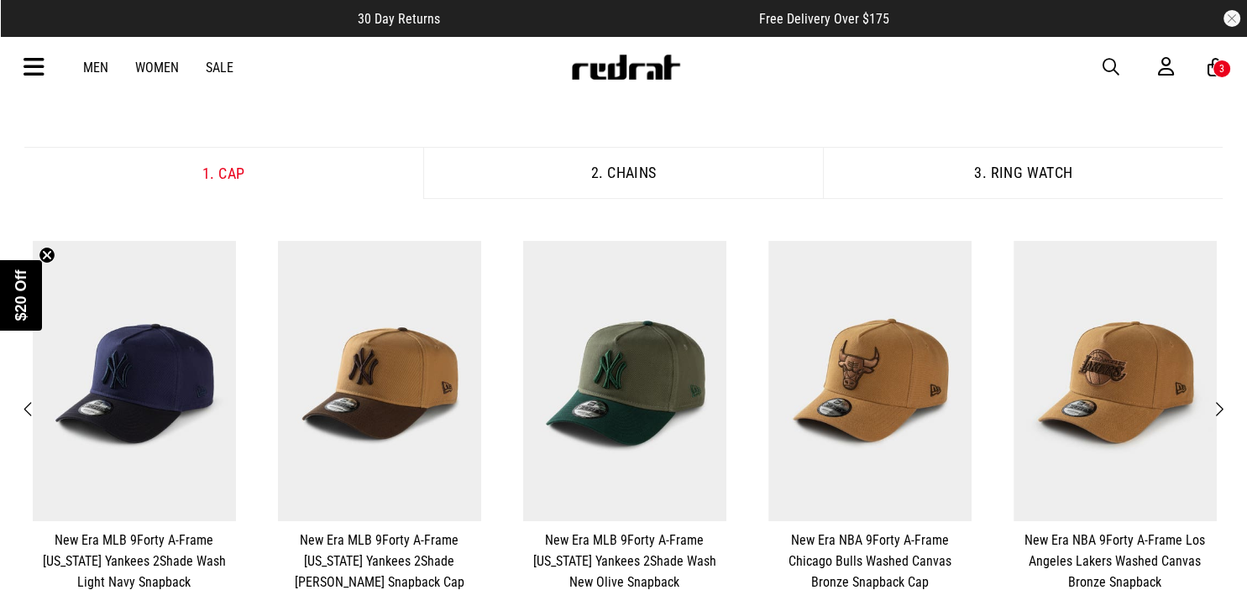
click at [24, 407] on span "Previous" at bounding box center [29, 410] width 11 height 20
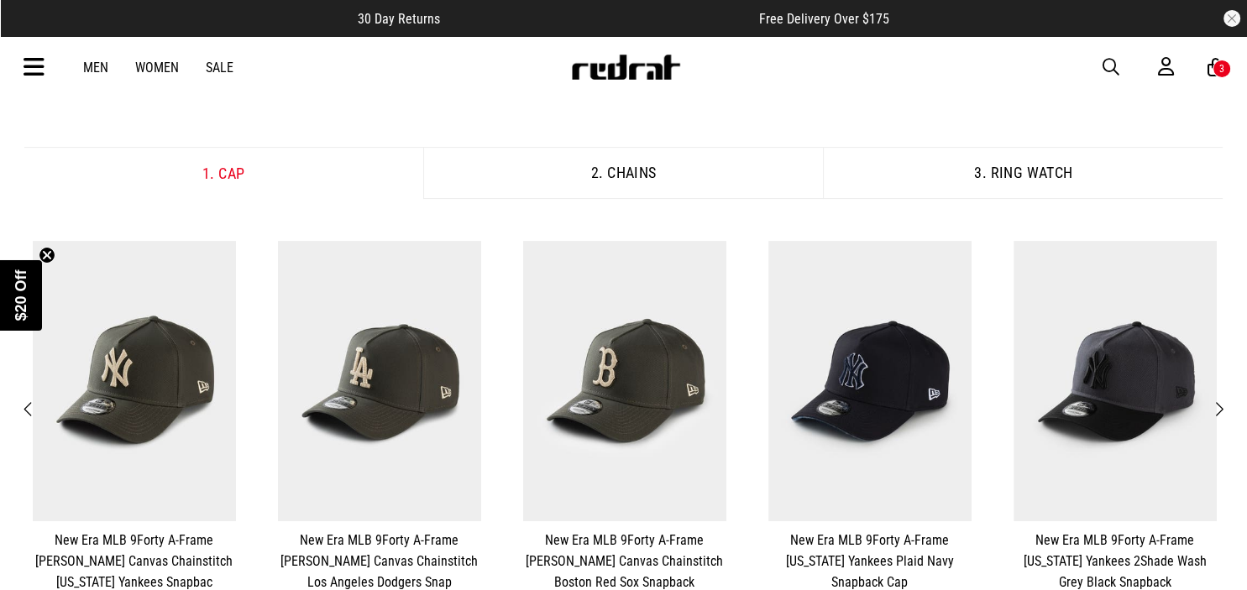
click at [24, 407] on span "Previous" at bounding box center [29, 410] width 11 height 20
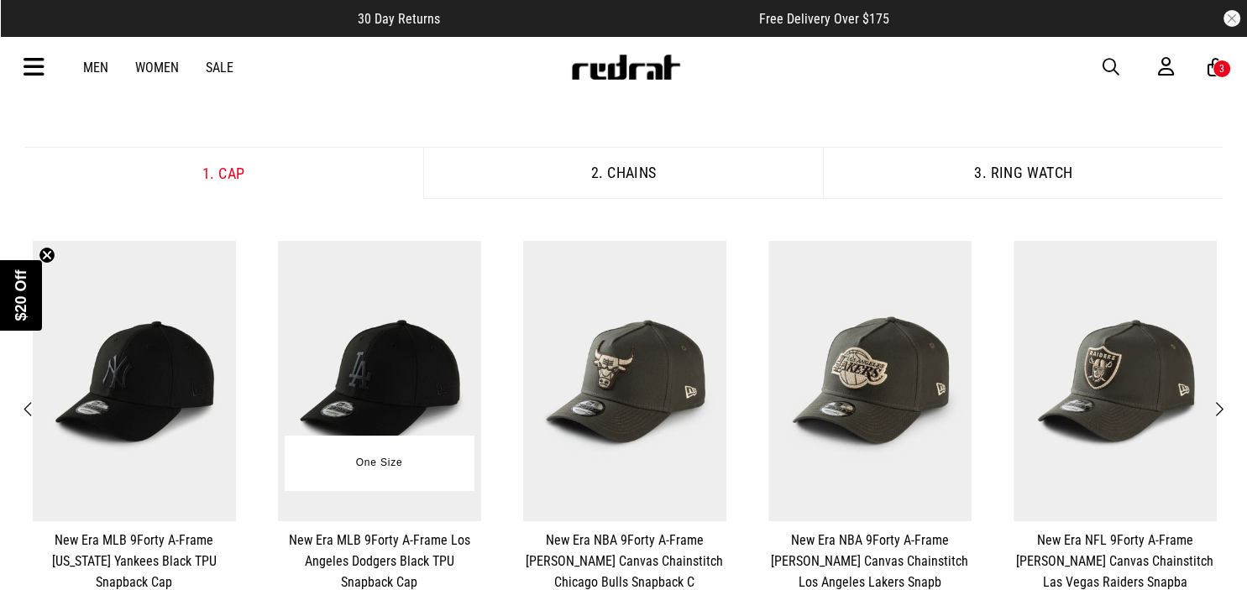
click at [333, 555] on link "New Era MLB 9Forty A-Frame Los Angeles Dodgers Black TPU Snapback Cap" at bounding box center [379, 561] width 203 height 63
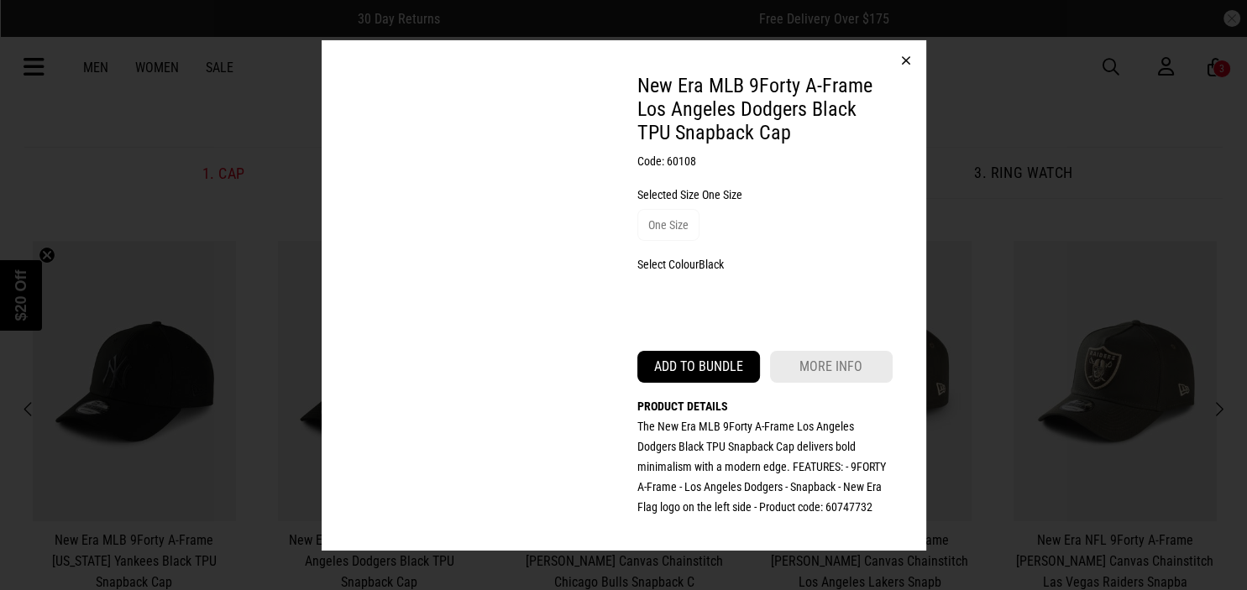
click at [687, 368] on button "Add to bundle" at bounding box center [698, 367] width 123 height 32
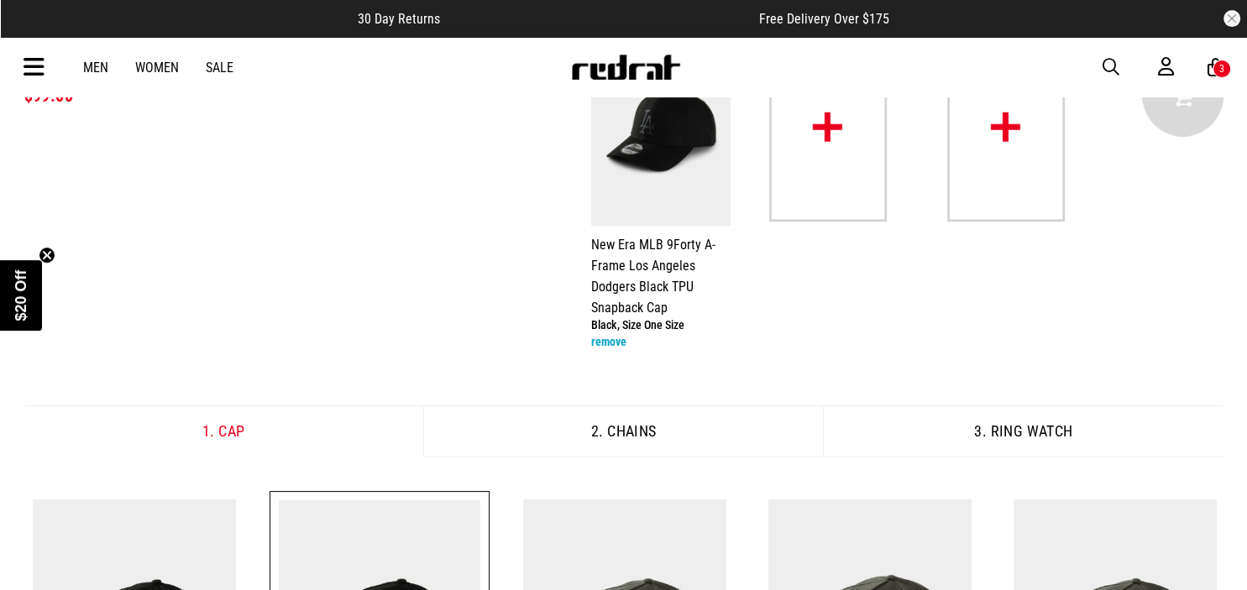
scroll to position [111, 0]
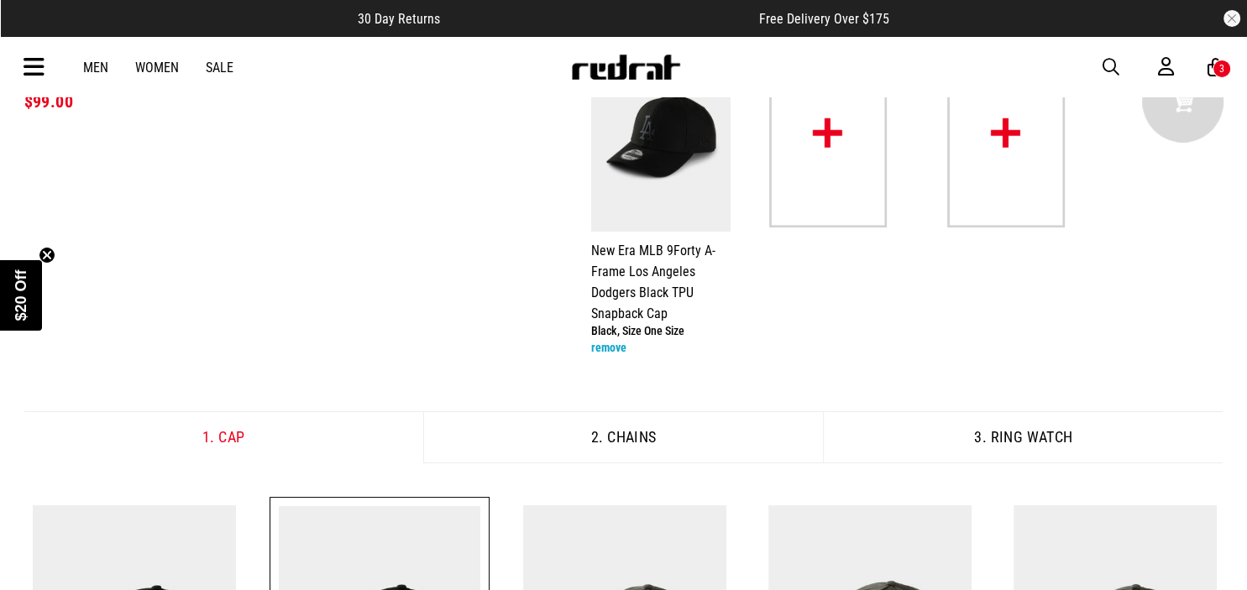
click at [638, 437] on button "2. Chains" at bounding box center [623, 438] width 400 height 52
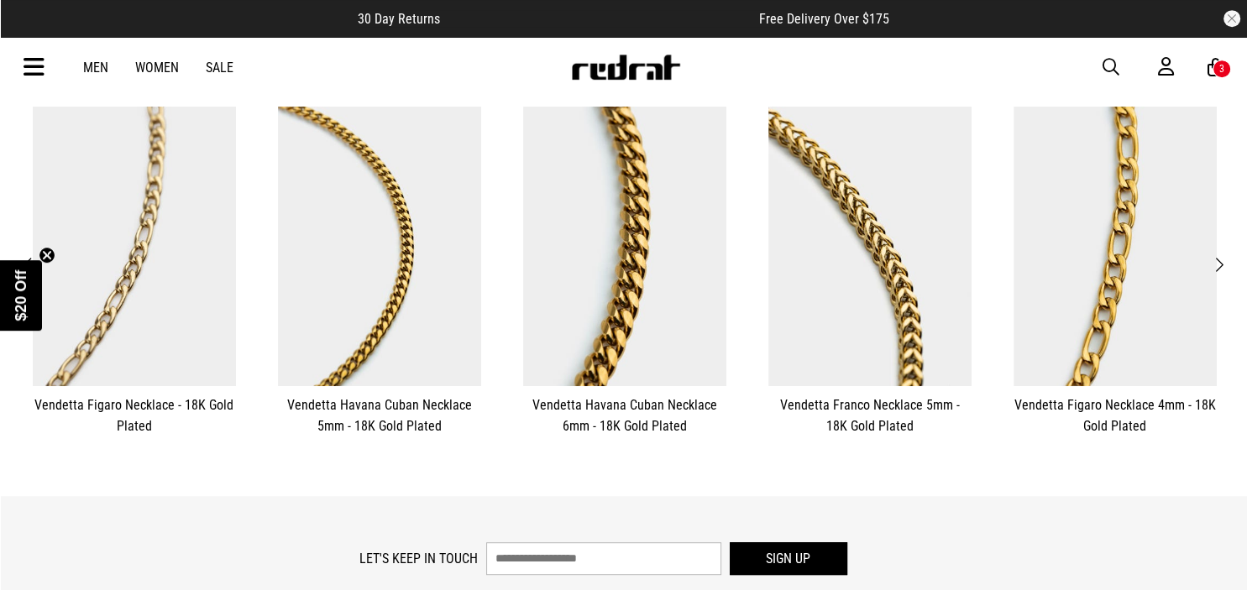
scroll to position [519, 0]
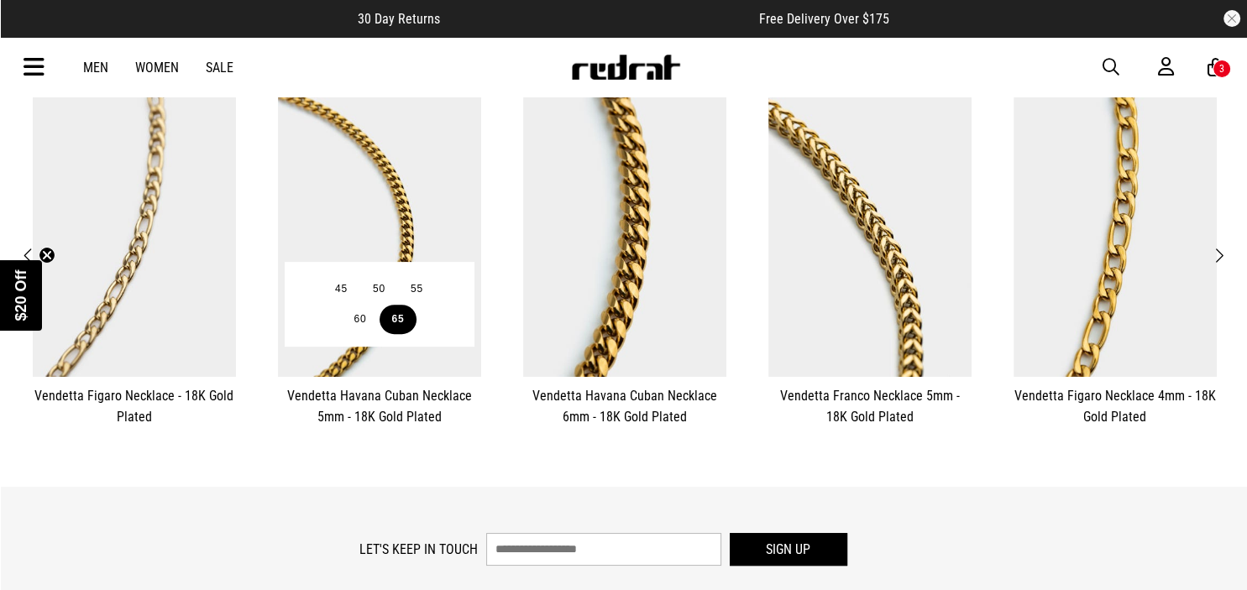
click at [401, 313] on button "65" at bounding box center [399, 320] width 38 height 30
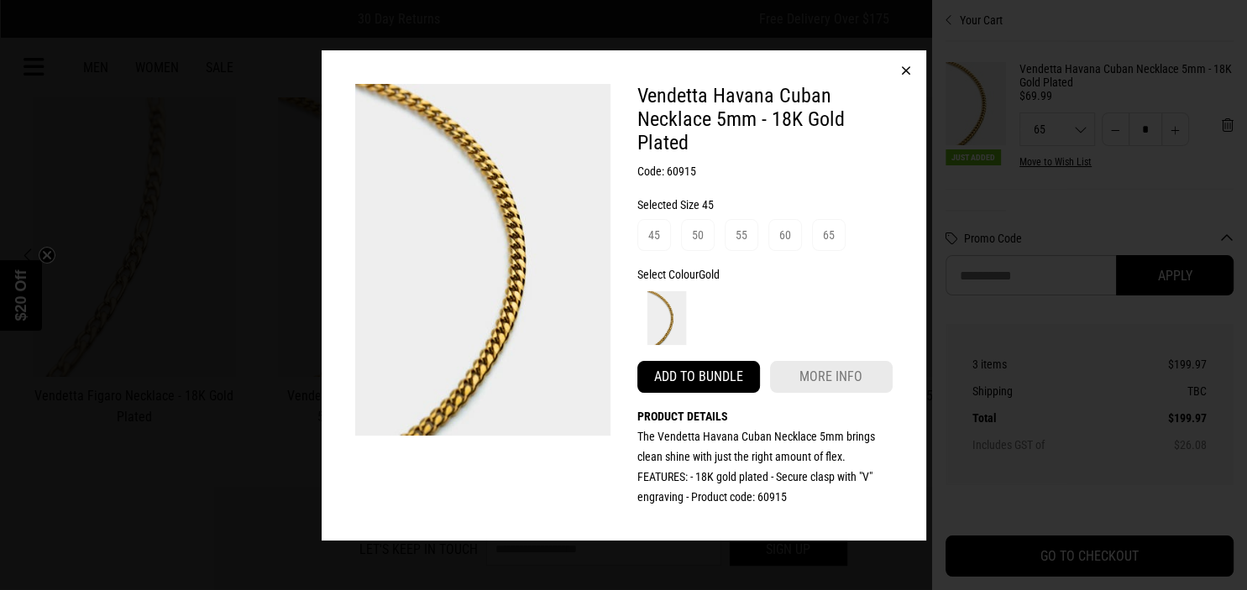
click at [714, 381] on button "Add to bundle" at bounding box center [698, 377] width 123 height 32
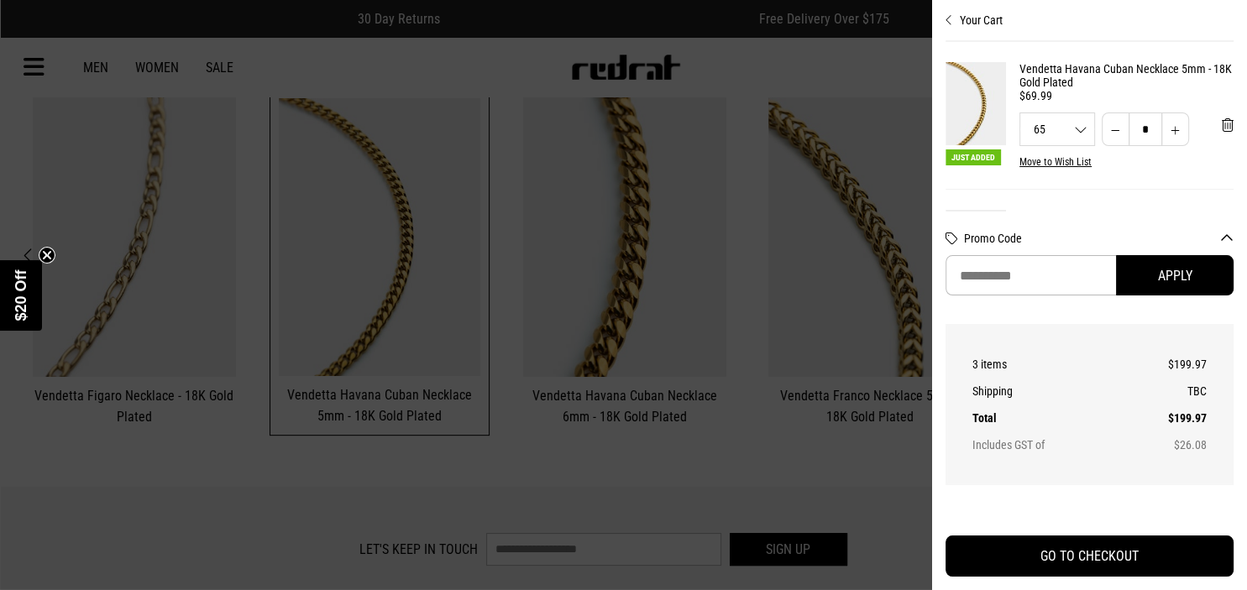
click at [881, 478] on div at bounding box center [623, 295] width 1247 height 590
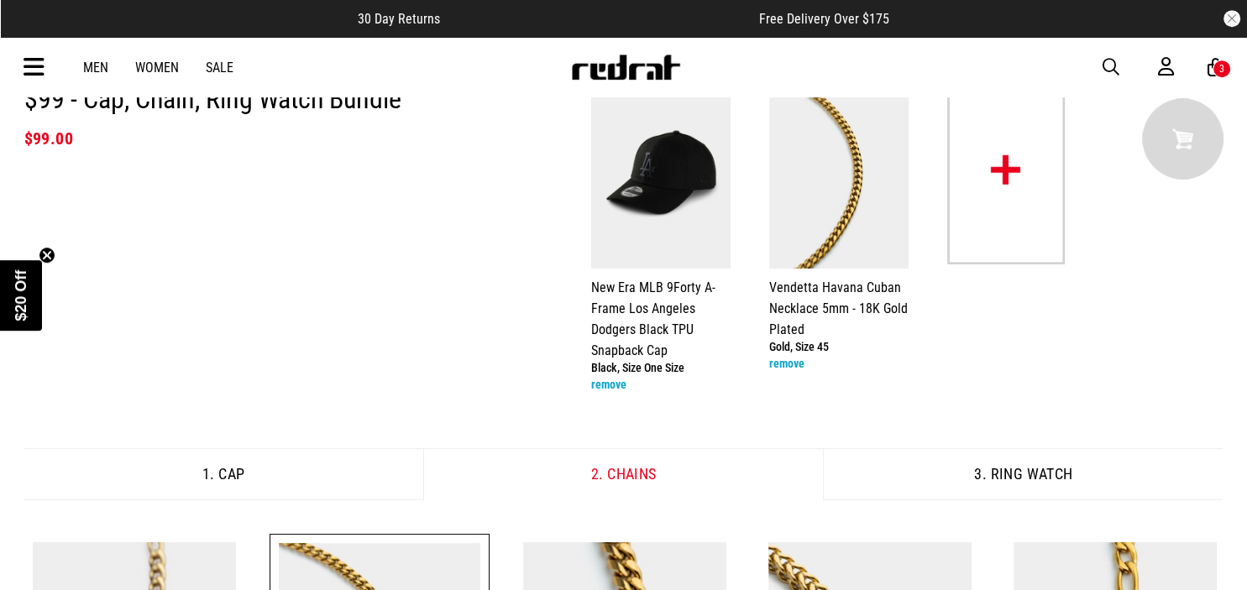
scroll to position [71, 0]
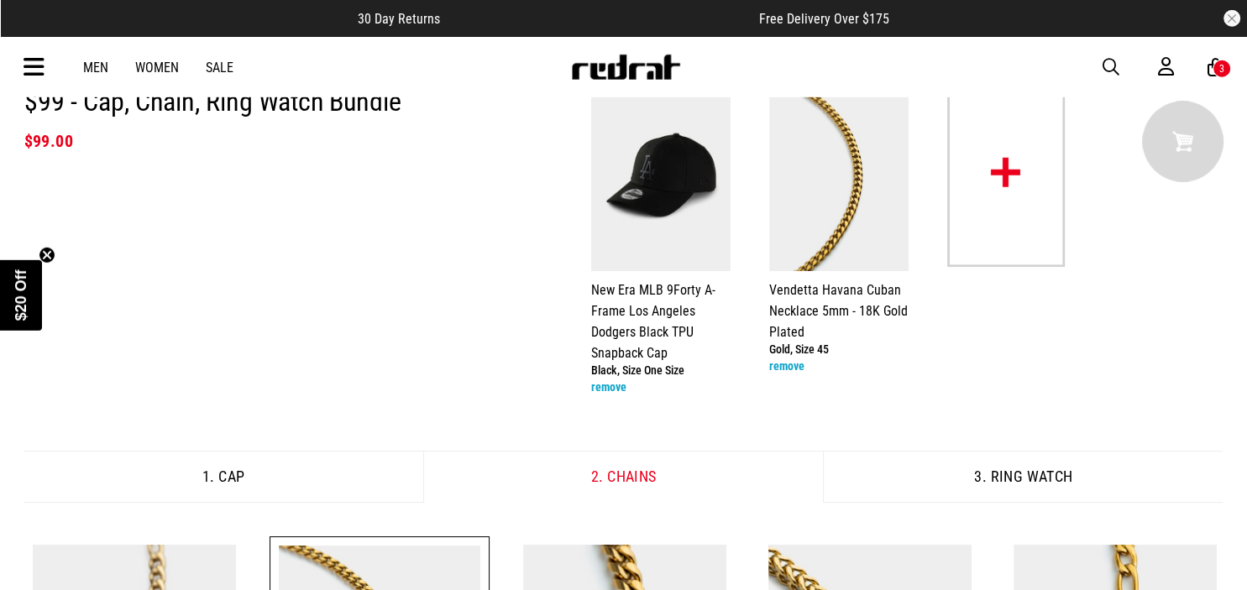
click at [1003, 172] on img at bounding box center [1006, 173] width 118 height 188
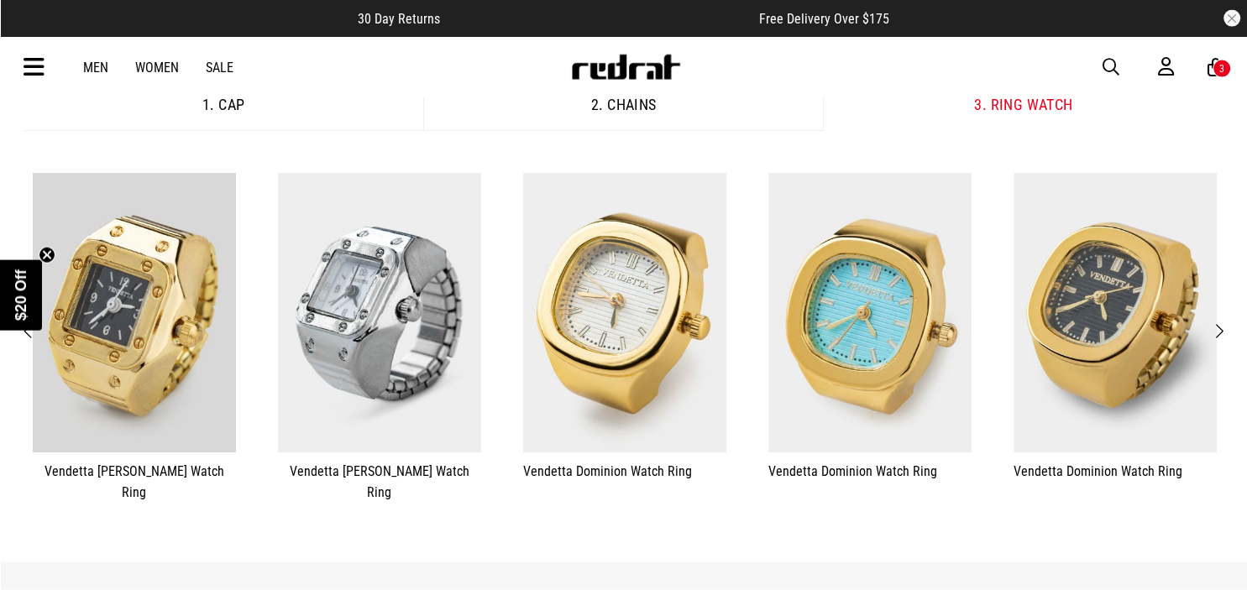
scroll to position [441, 0]
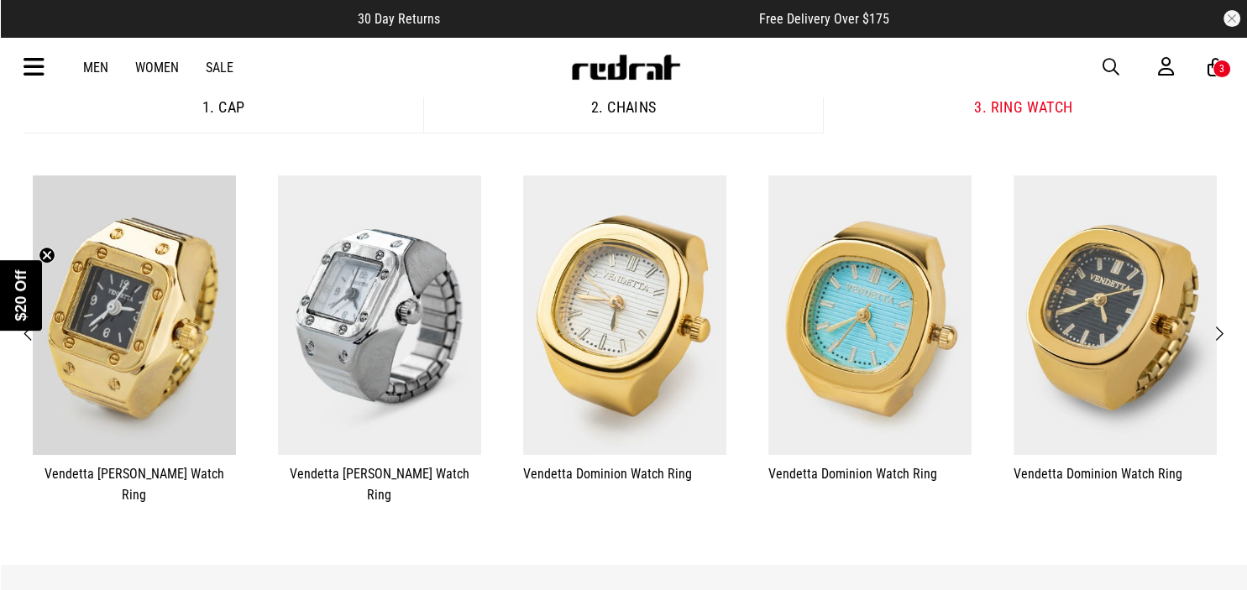
click at [1219, 324] on span "Next" at bounding box center [1219, 334] width 11 height 20
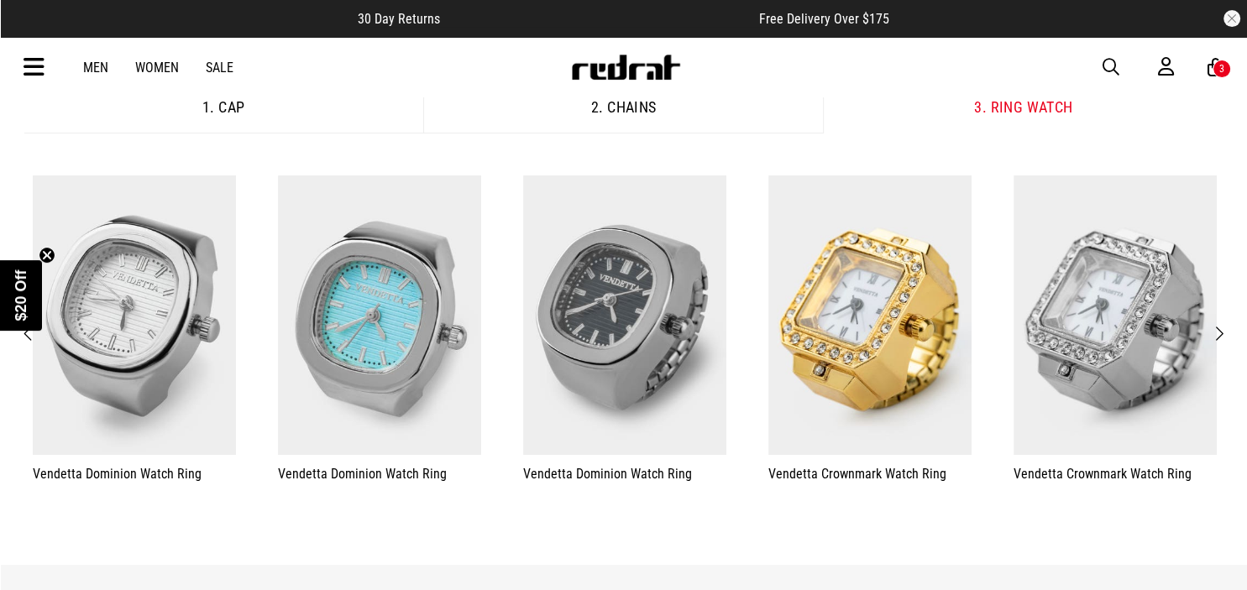
click at [1219, 324] on span "Next" at bounding box center [1219, 334] width 11 height 20
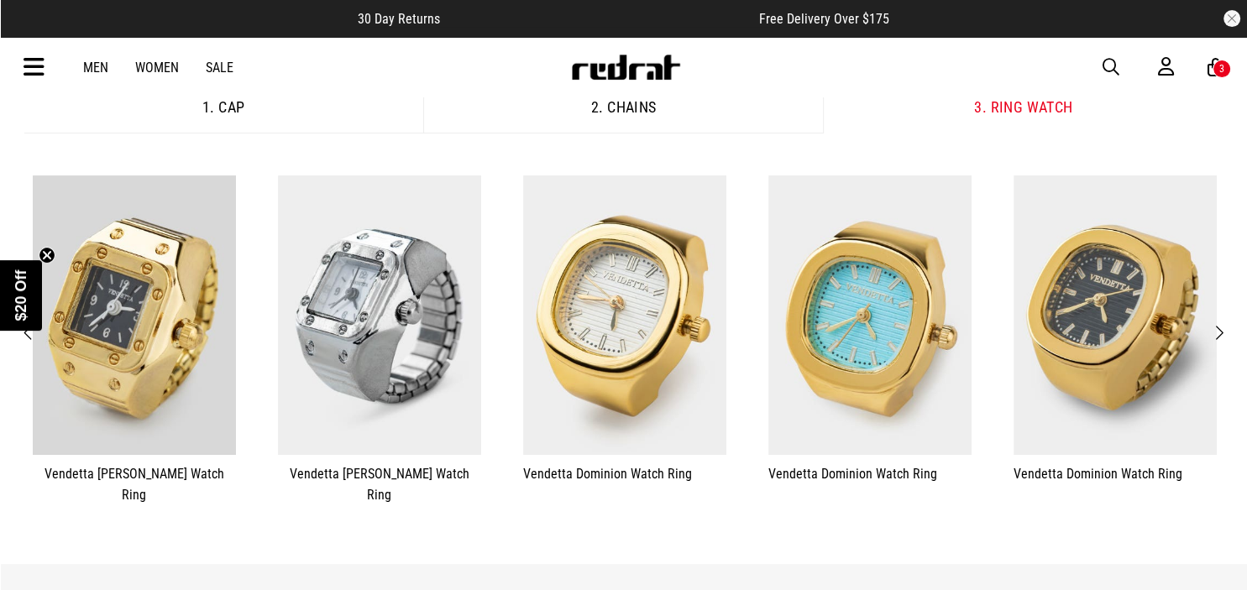
click at [1219, 324] on span "Next" at bounding box center [1219, 333] width 11 height 20
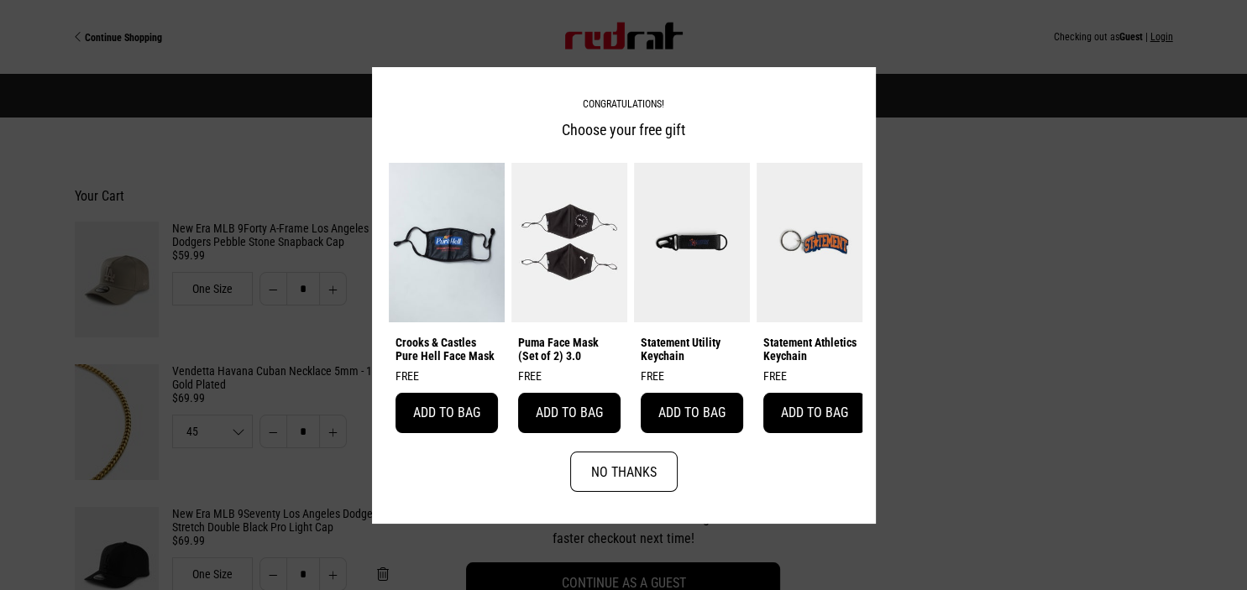
click at [890, 155] on div at bounding box center [623, 295] width 1247 height 590
click at [612, 486] on button "No Thanks" at bounding box center [623, 472] width 107 height 40
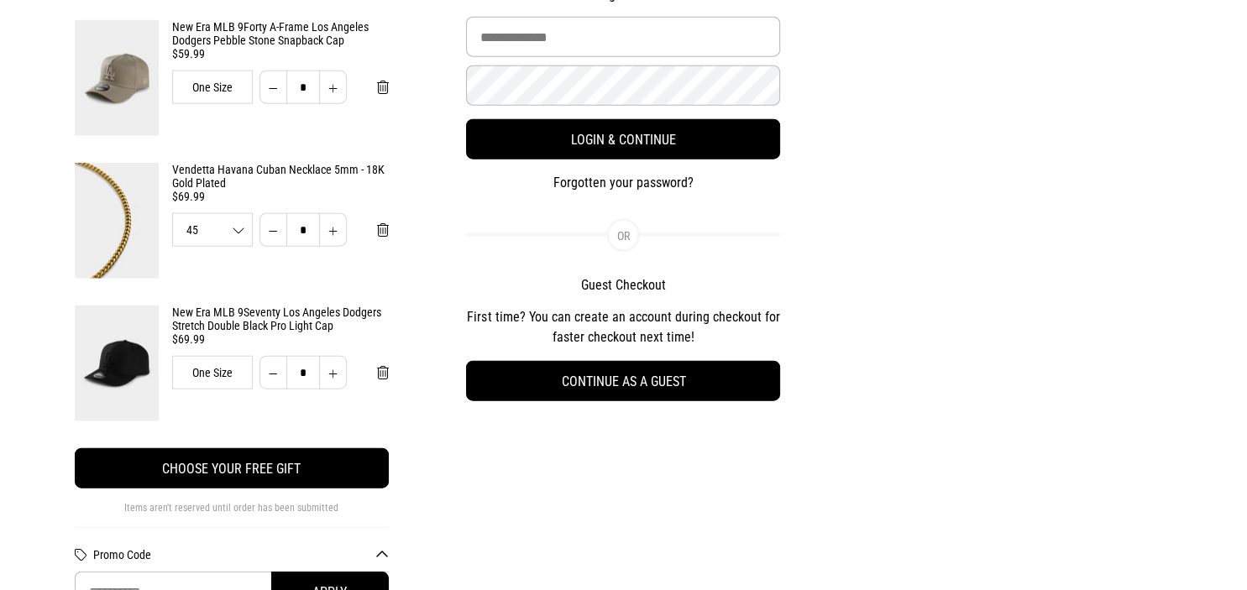
scroll to position [199, 0]
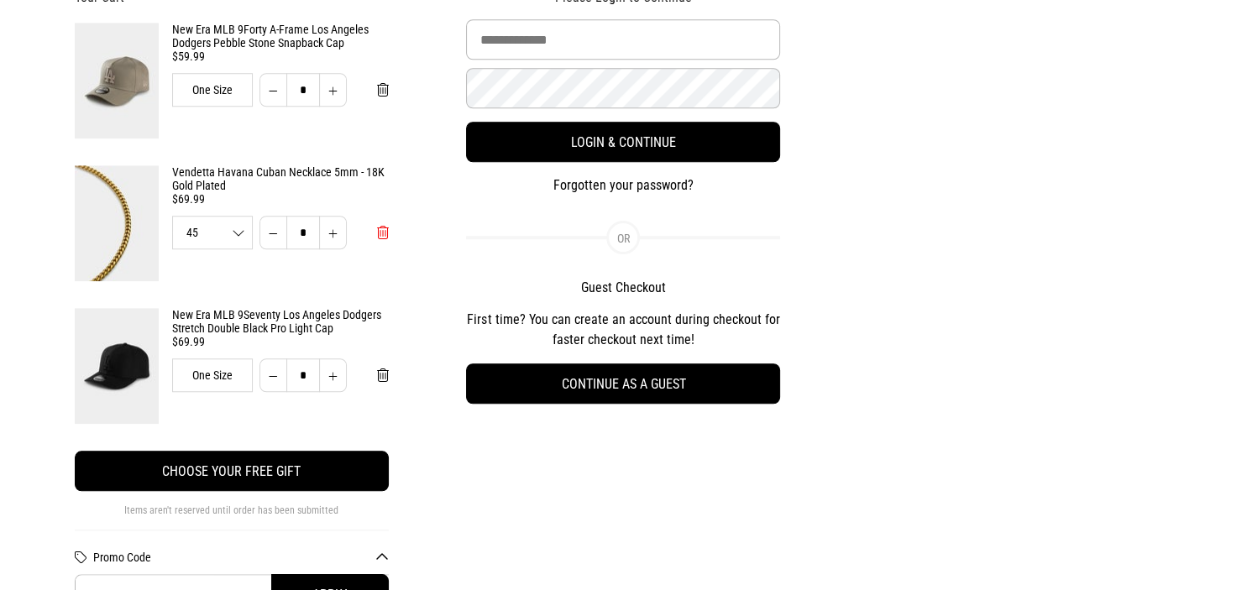
click at [381, 237] on button "Remove from cart" at bounding box center [383, 233] width 39 height 34
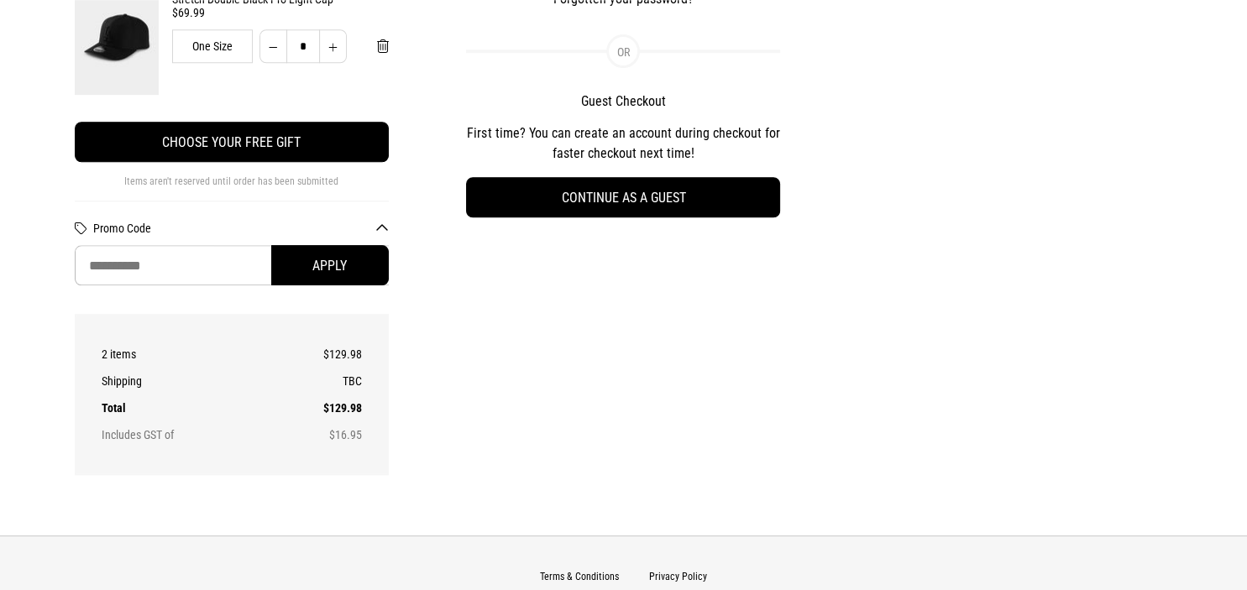
scroll to position [0, 0]
